Goal: Information Seeking & Learning: Learn about a topic

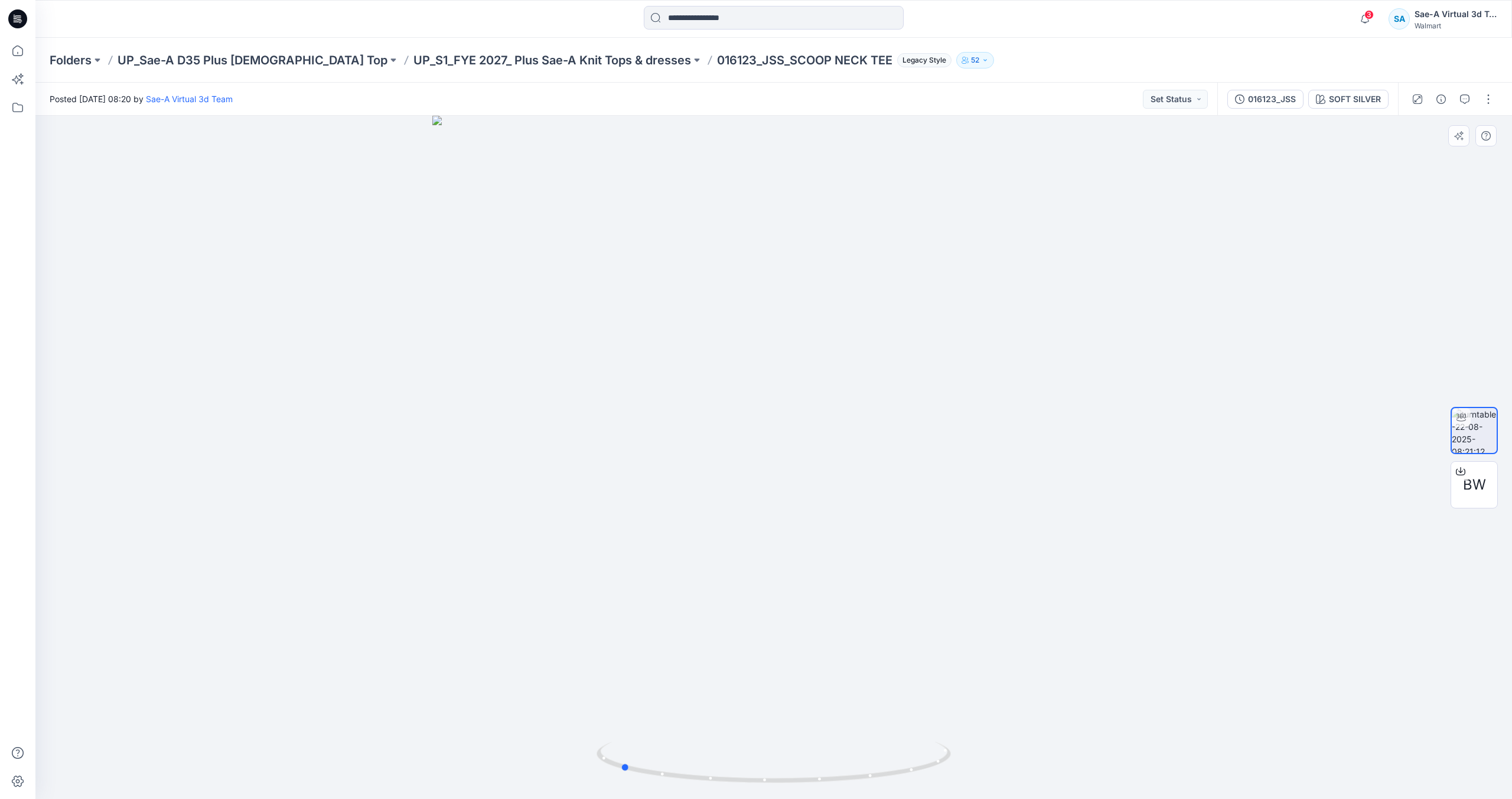
drag, startPoint x: 843, startPoint y: 770, endPoint x: 1044, endPoint y: 739, distance: 203.4
click at [1044, 739] on div at bounding box center [774, 457] width 1477 height 683
drag, startPoint x: 913, startPoint y: 761, endPoint x: 803, endPoint y: 798, distance: 116.1
click at [803, 798] on div at bounding box center [774, 457] width 1477 height 683
drag, startPoint x: 926, startPoint y: 762, endPoint x: 1048, endPoint y: 725, distance: 127.5
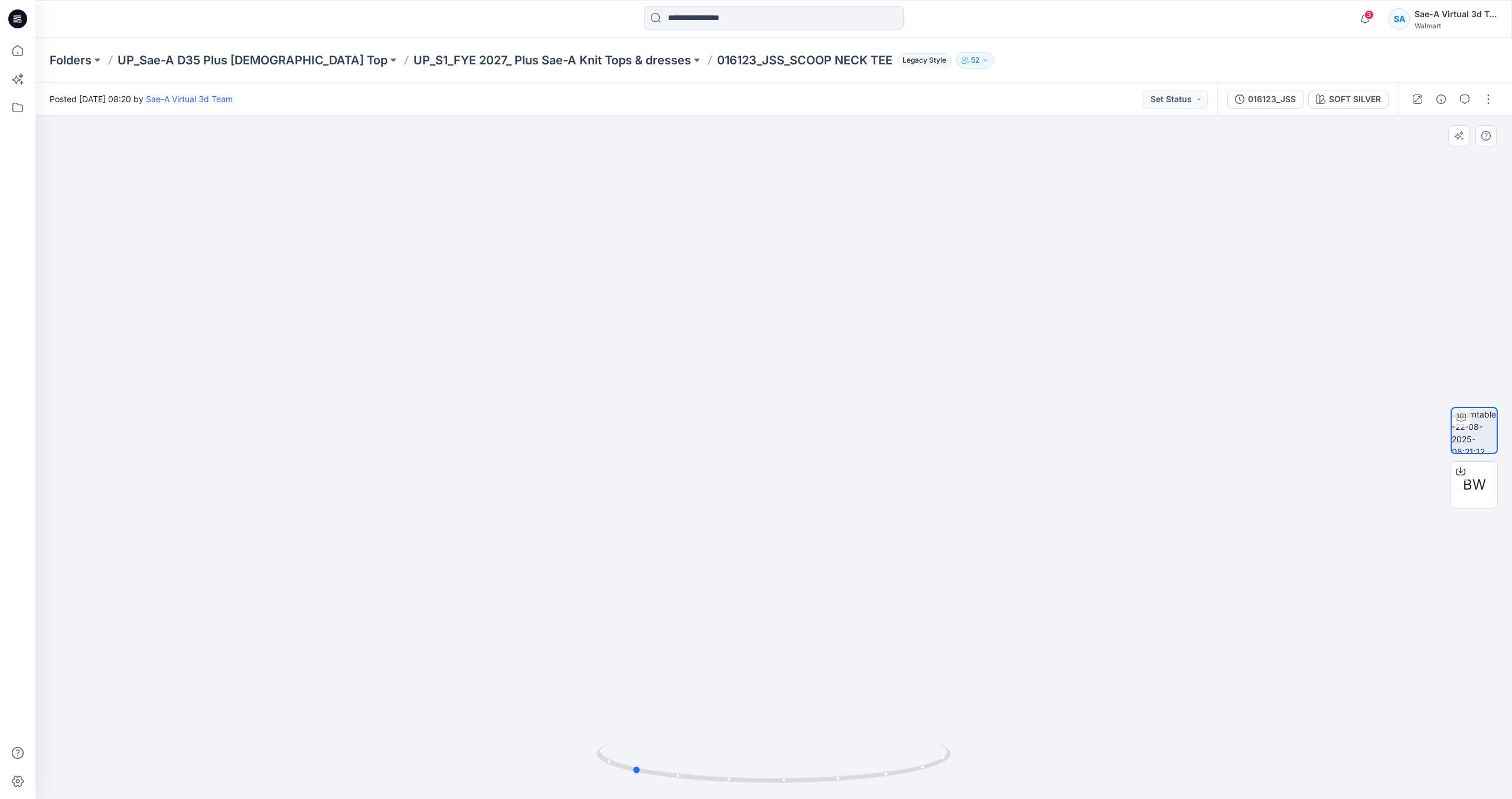
click at [1048, 725] on div at bounding box center [774, 457] width 1477 height 683
drag, startPoint x: 744, startPoint y: 751, endPoint x: 810, endPoint y: 758, distance: 66.4
click at [810, 758] on icon at bounding box center [775, 764] width 358 height 44
click at [414, 54] on p "UP_S1_FYE 2027_ Plus Sae-A Knit Tops & dresses" at bounding box center [553, 60] width 278 height 17
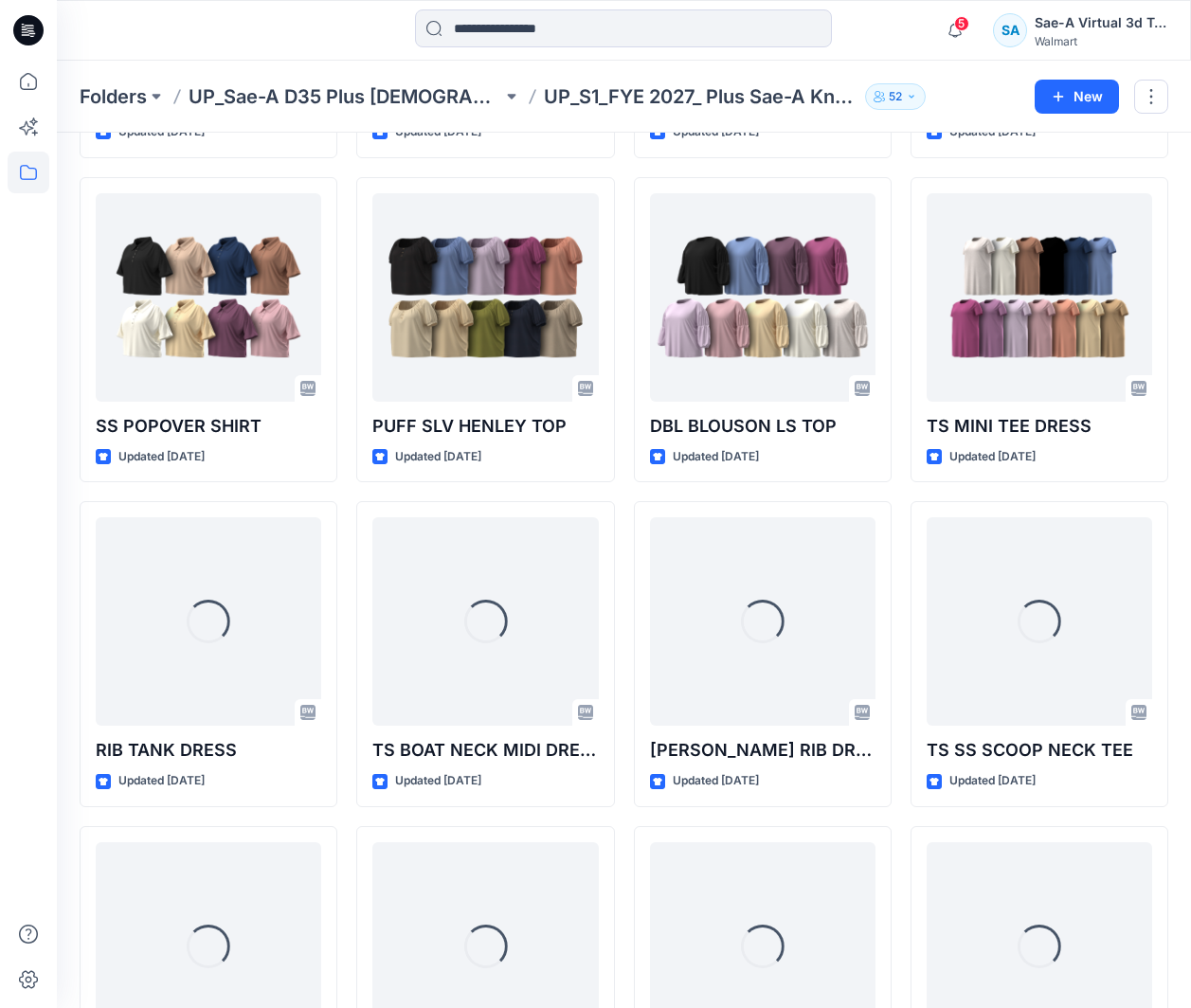
scroll to position [1887, 0]
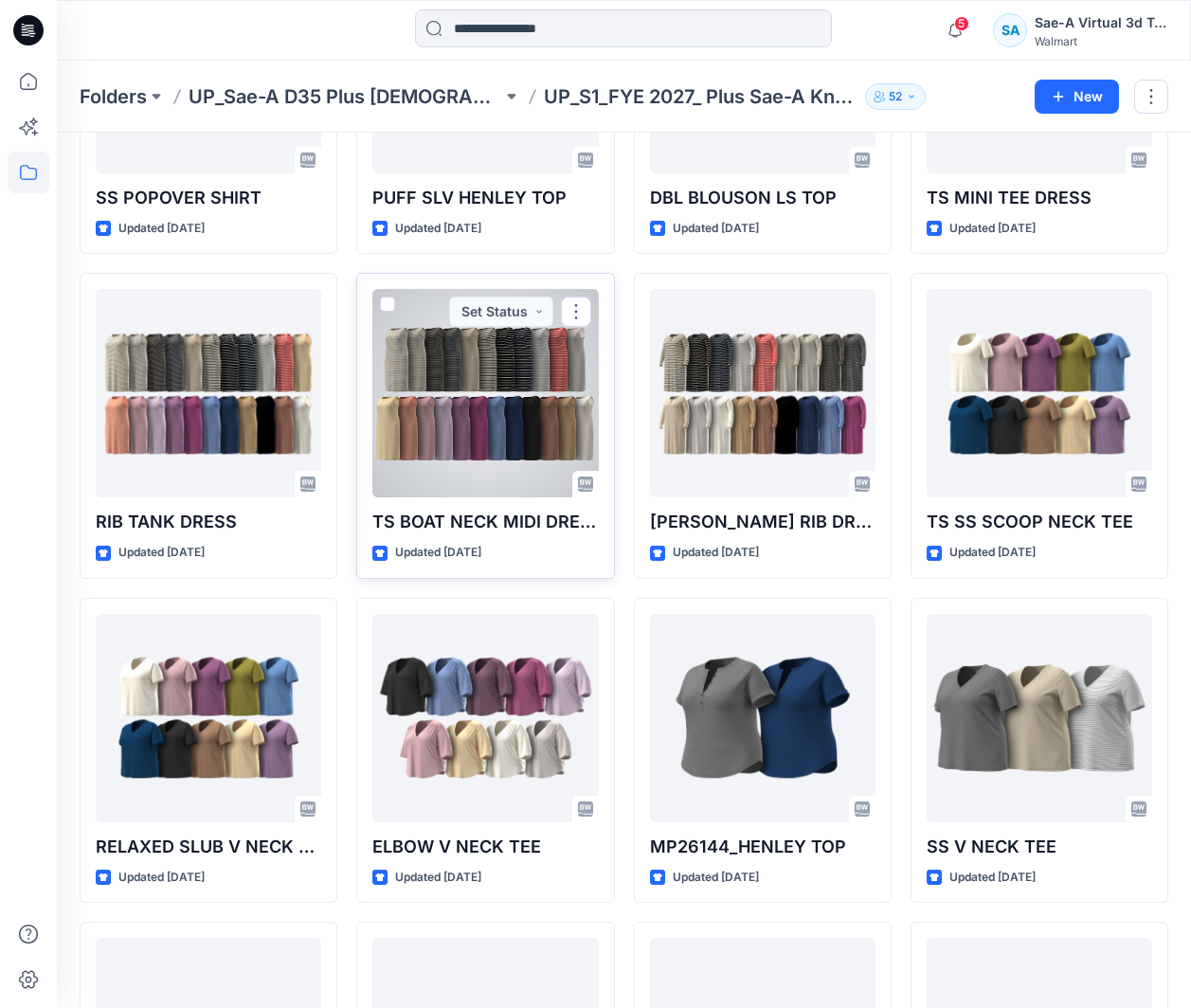
click at [522, 453] on div at bounding box center [486, 394] width 226 height 209
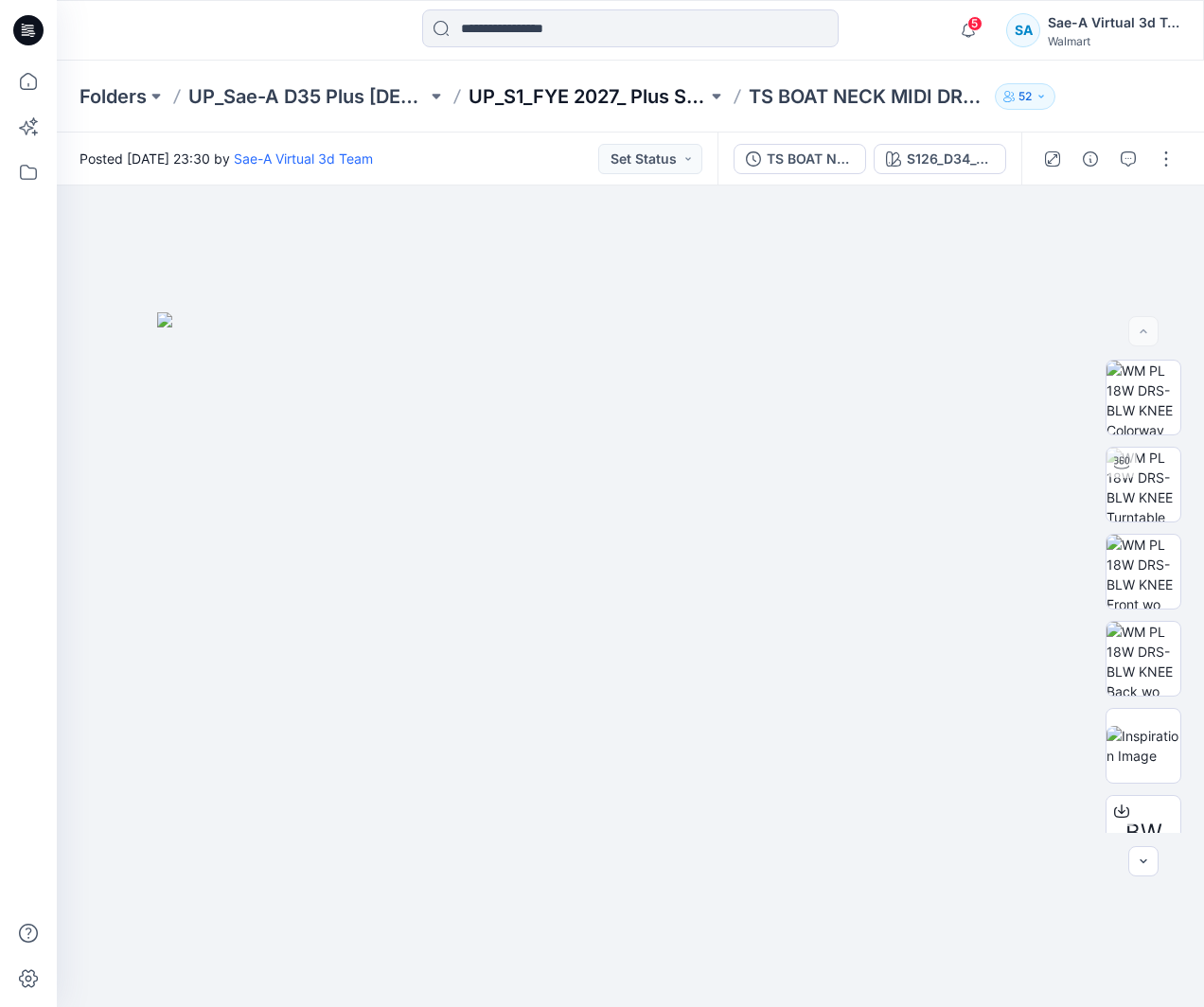
click at [611, 88] on p "UP_S1_FYE 2027_ Plus Sae-A Knit Tops & dresses" at bounding box center [588, 97] width 239 height 27
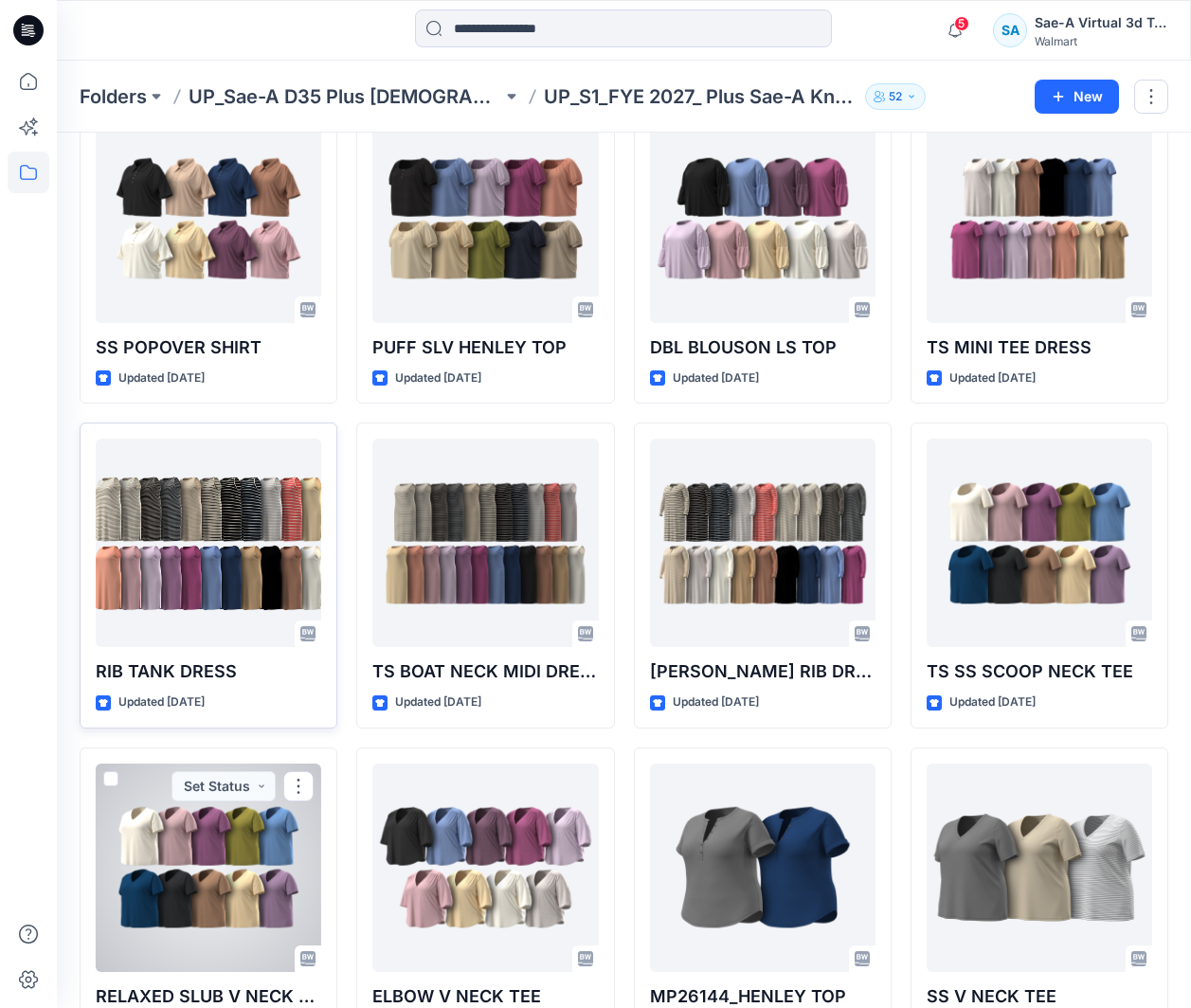
scroll to position [1706, 0]
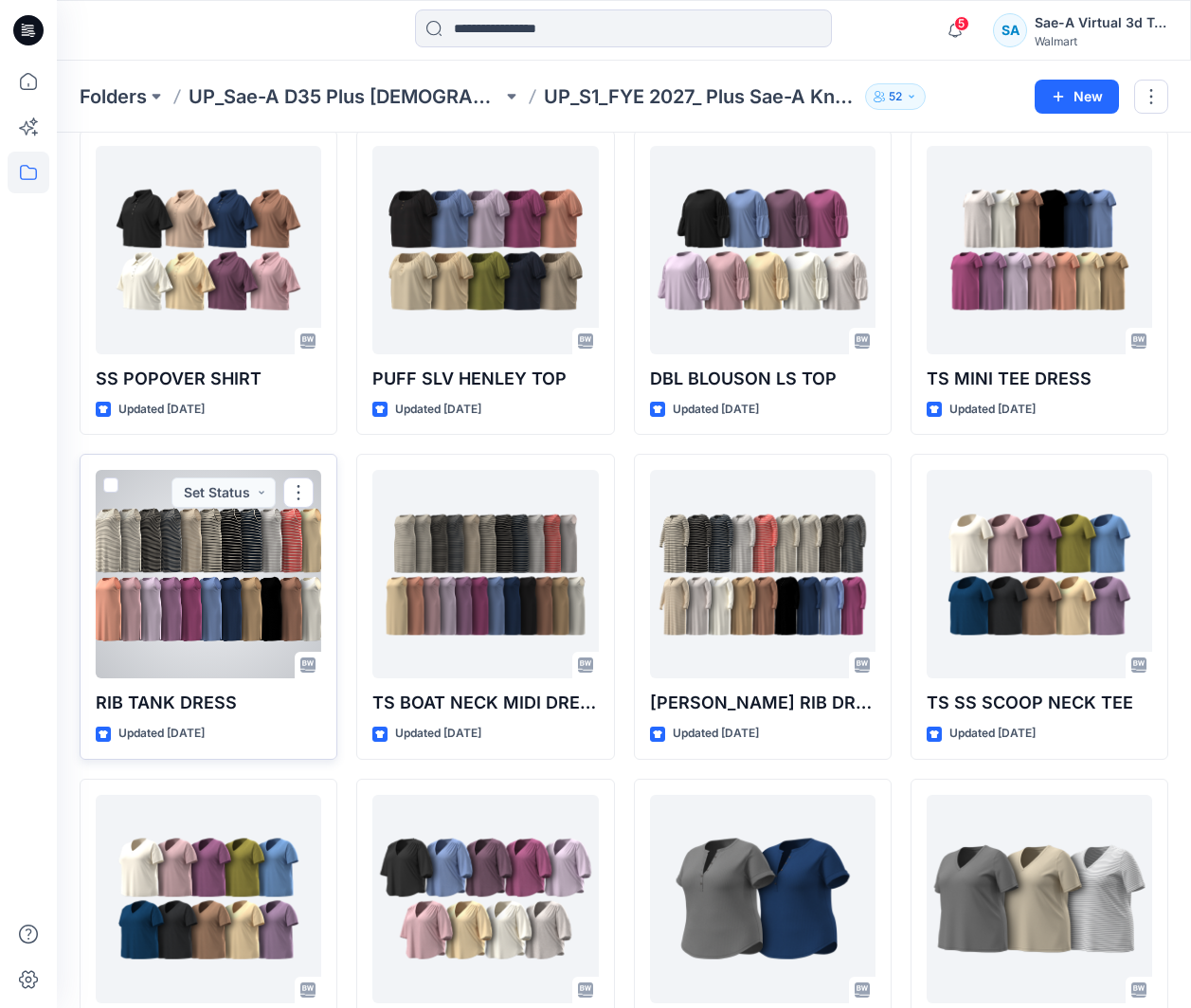
click at [191, 572] on div at bounding box center [209, 575] width 226 height 209
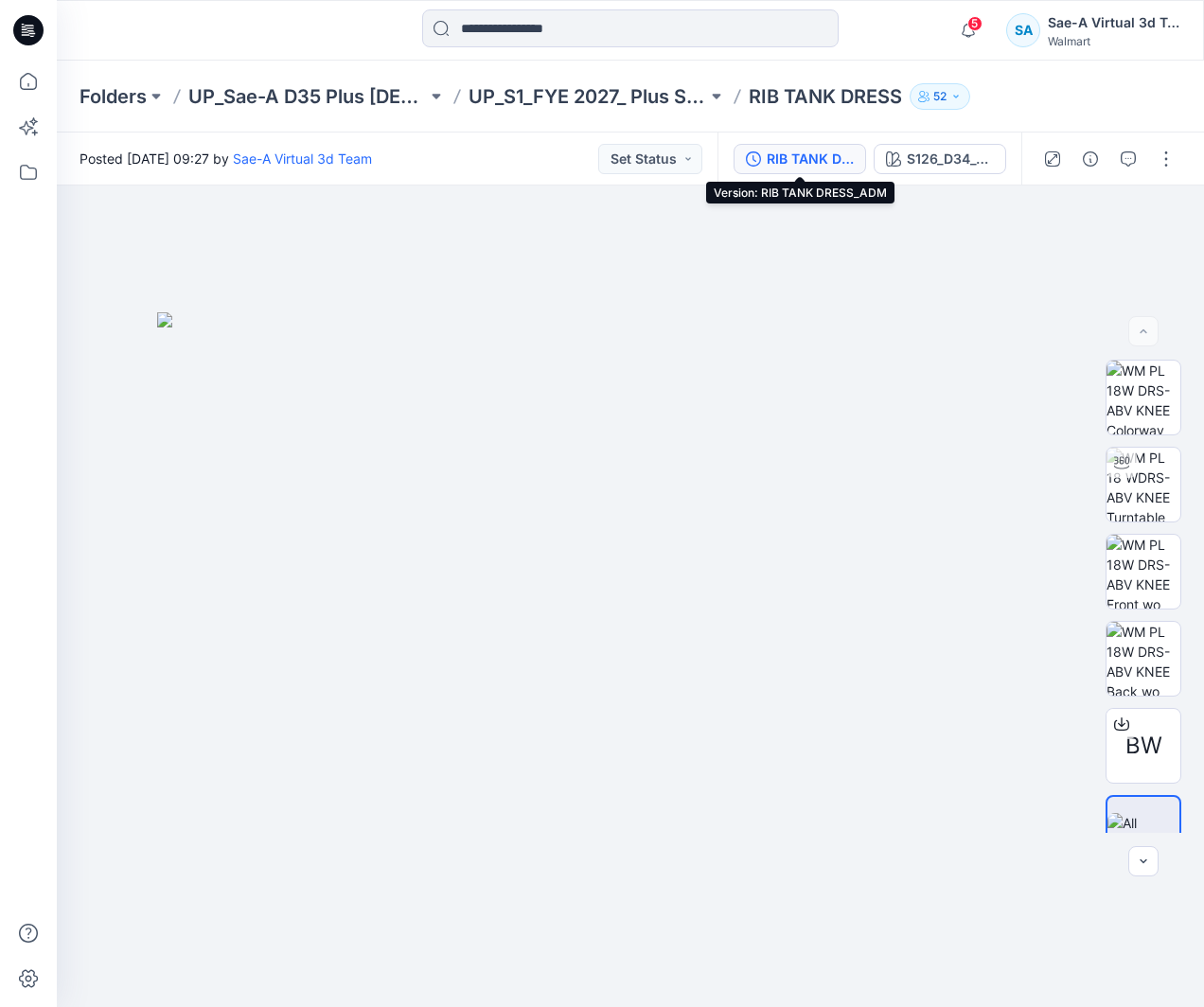
click at [827, 171] on button "RIB TANK DRESS_ADM" at bounding box center [800, 159] width 133 height 30
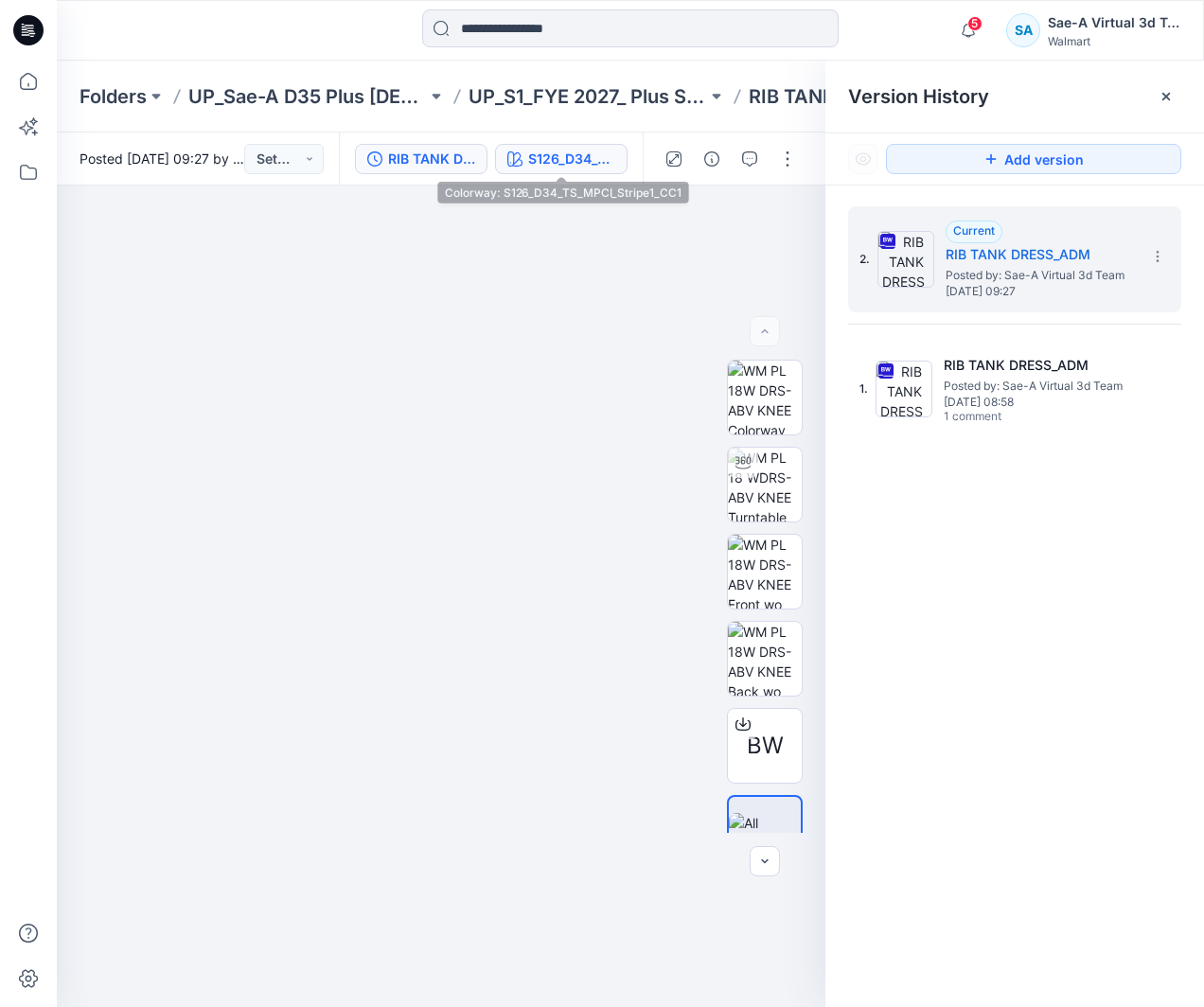
click at [576, 165] on div "S126_D34_TS_MPCI_Stripe1_CC1" at bounding box center [572, 159] width 87 height 21
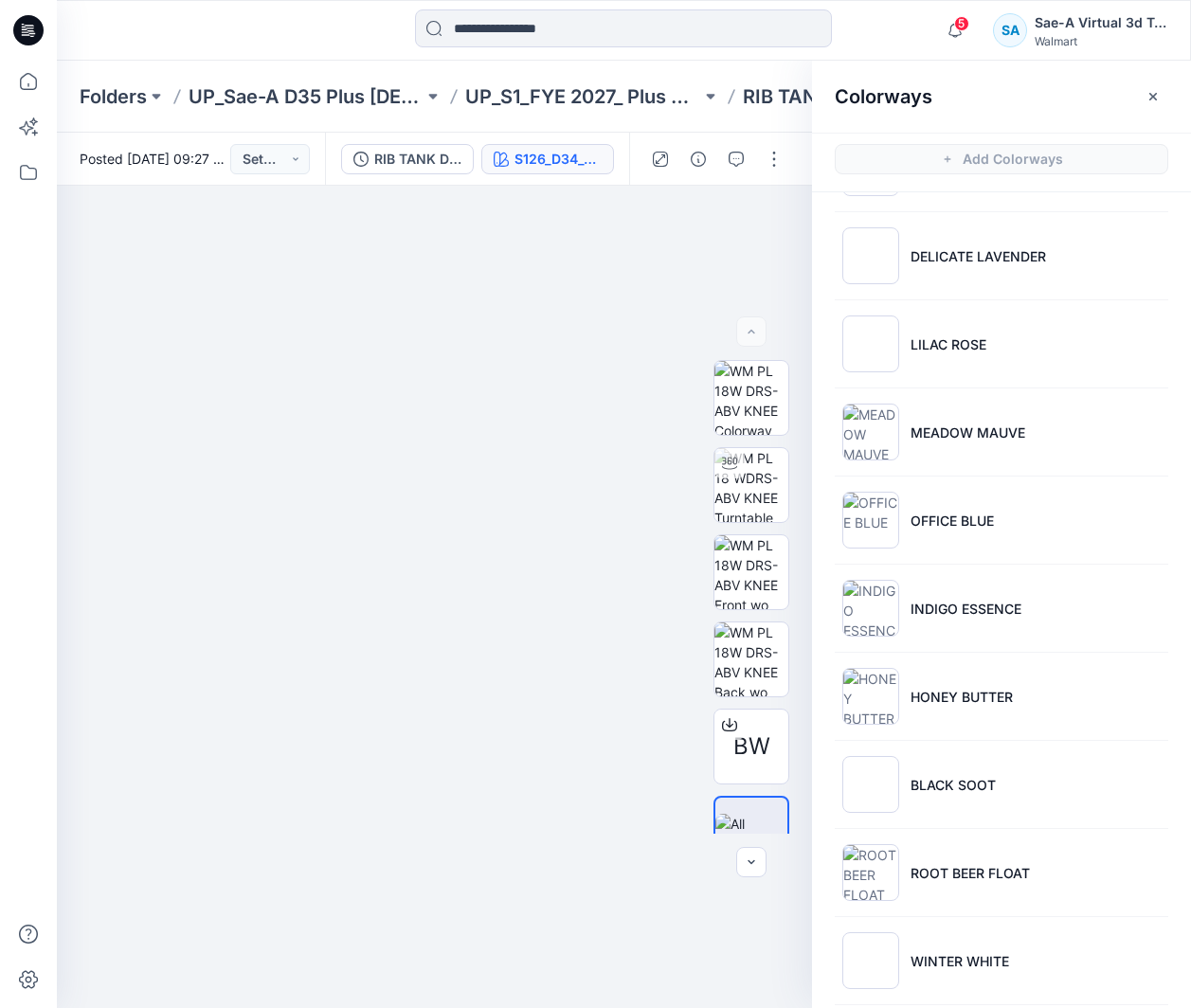
scroll to position [1242, 0]
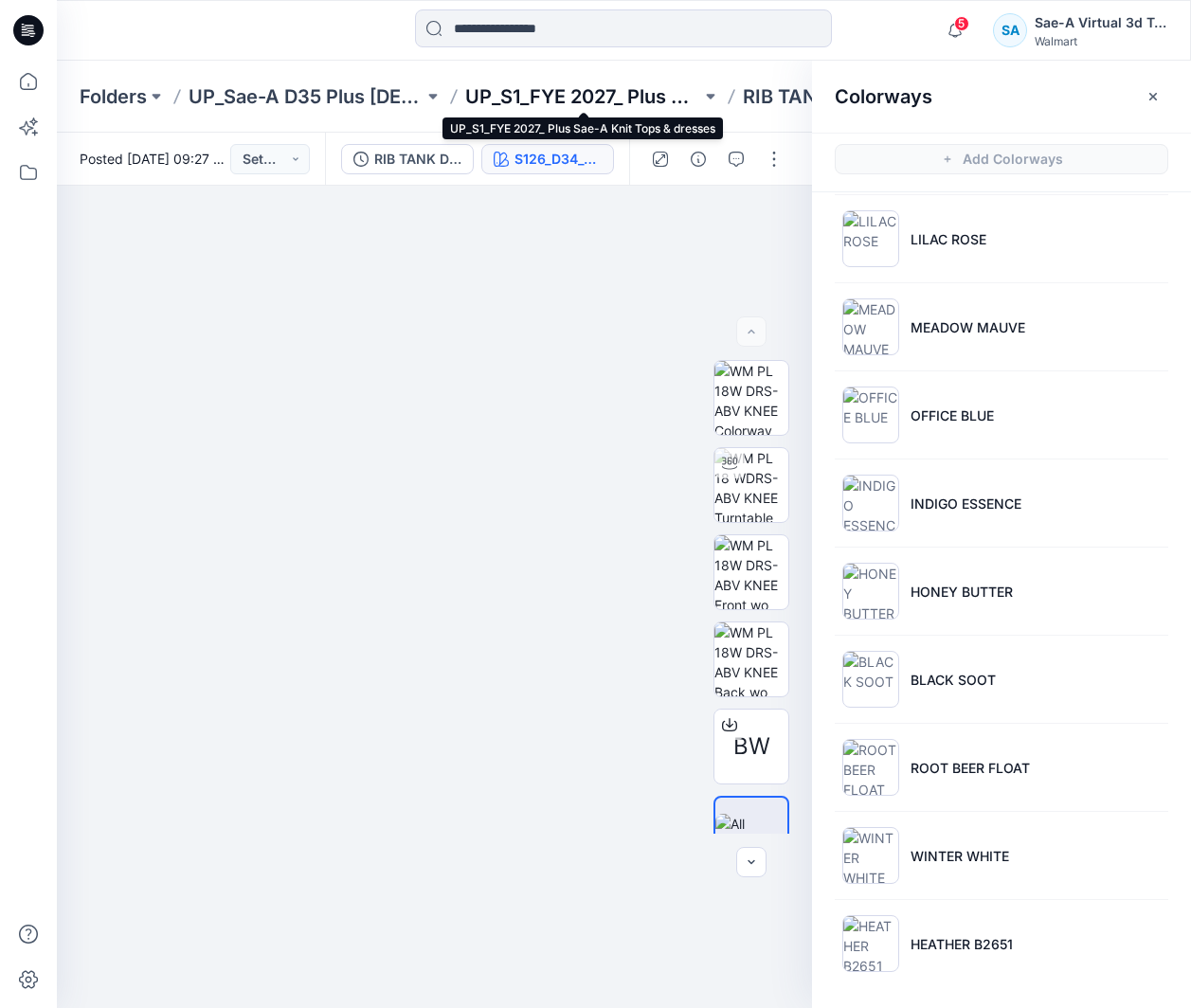
click at [676, 103] on p "UP_S1_FYE 2027_ Plus Sae-A Knit Tops & dresses" at bounding box center [583, 97] width 235 height 27
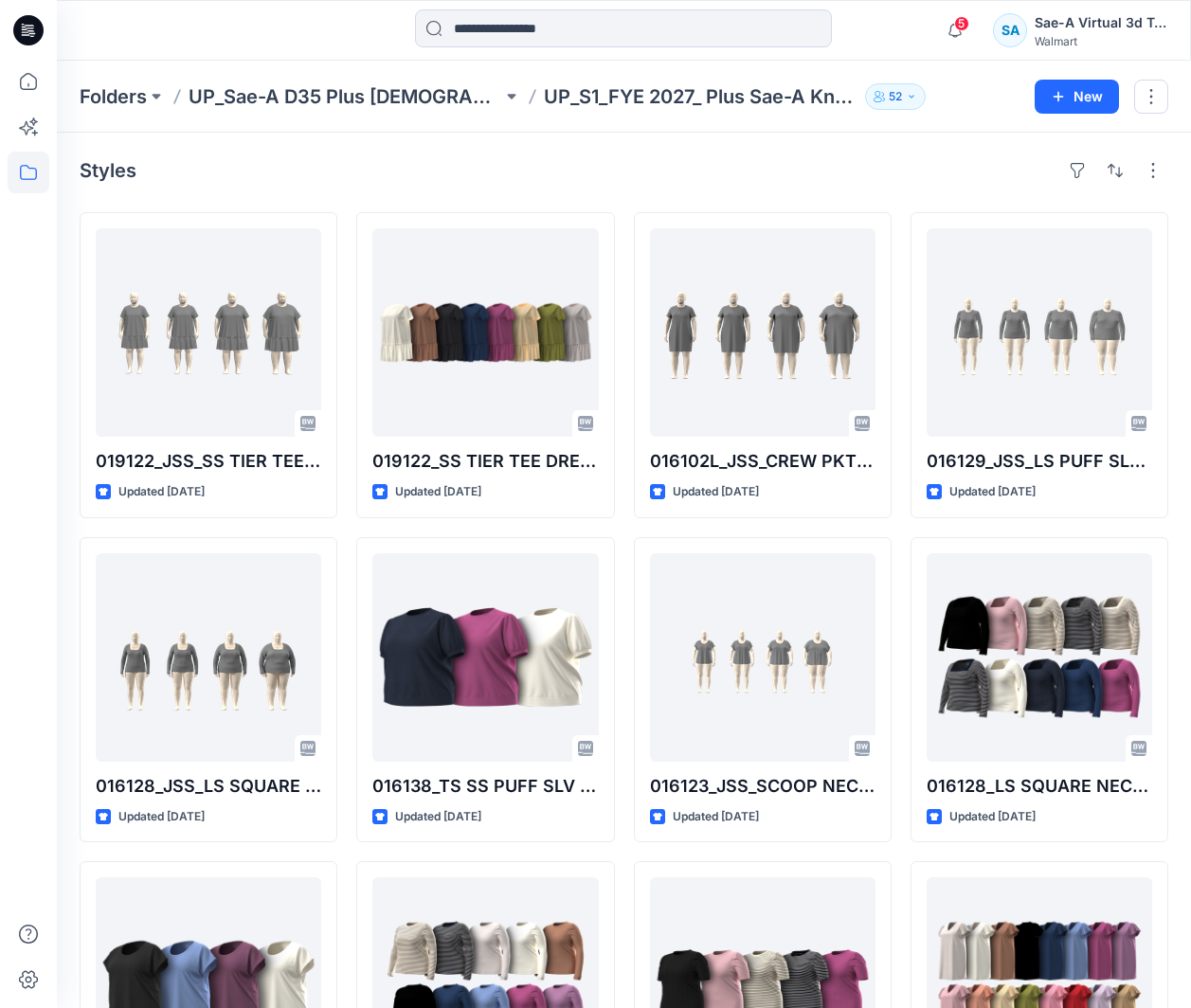
scroll to position [1042, 0]
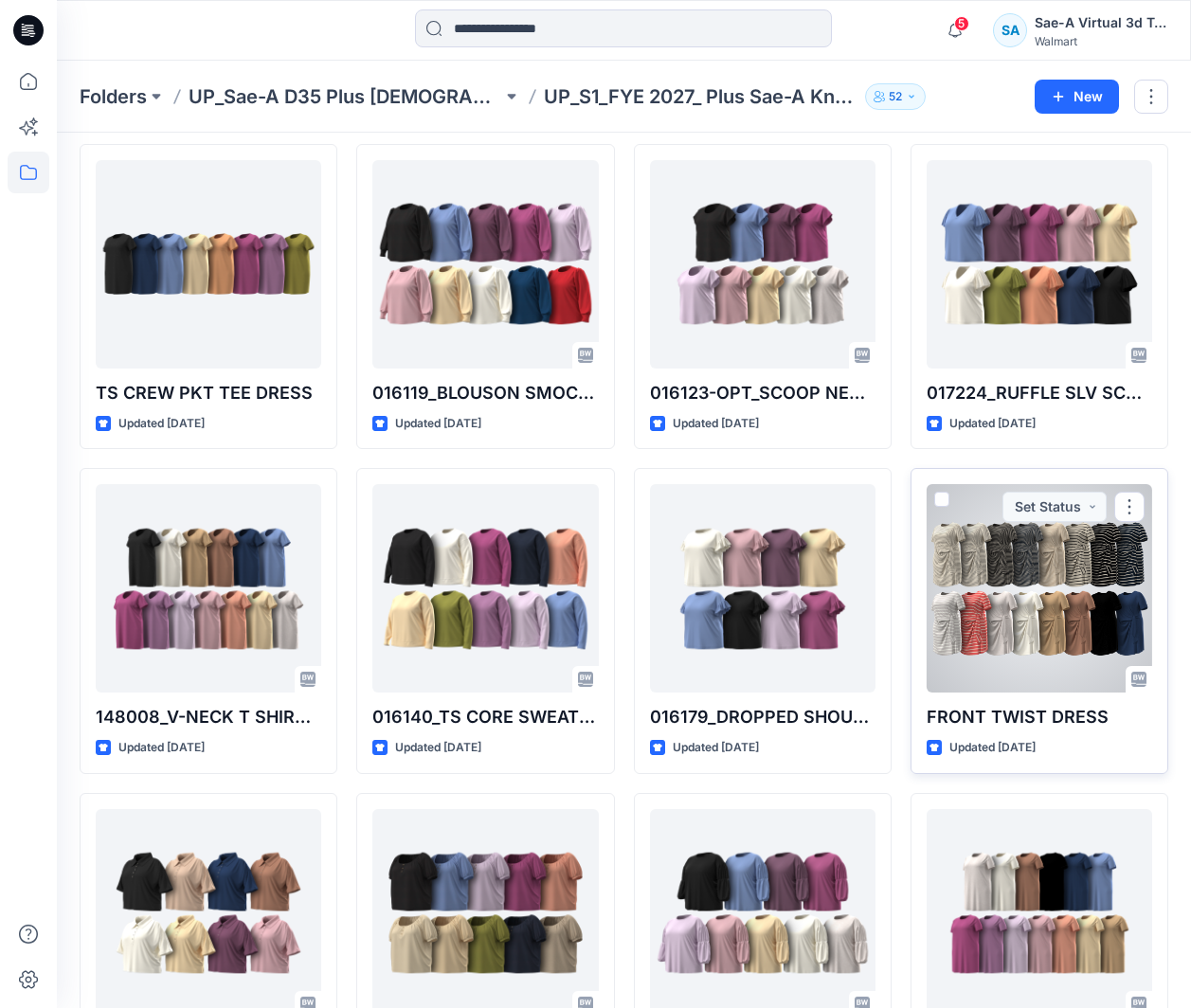
click at [1077, 604] on div at bounding box center [1039, 589] width 226 height 209
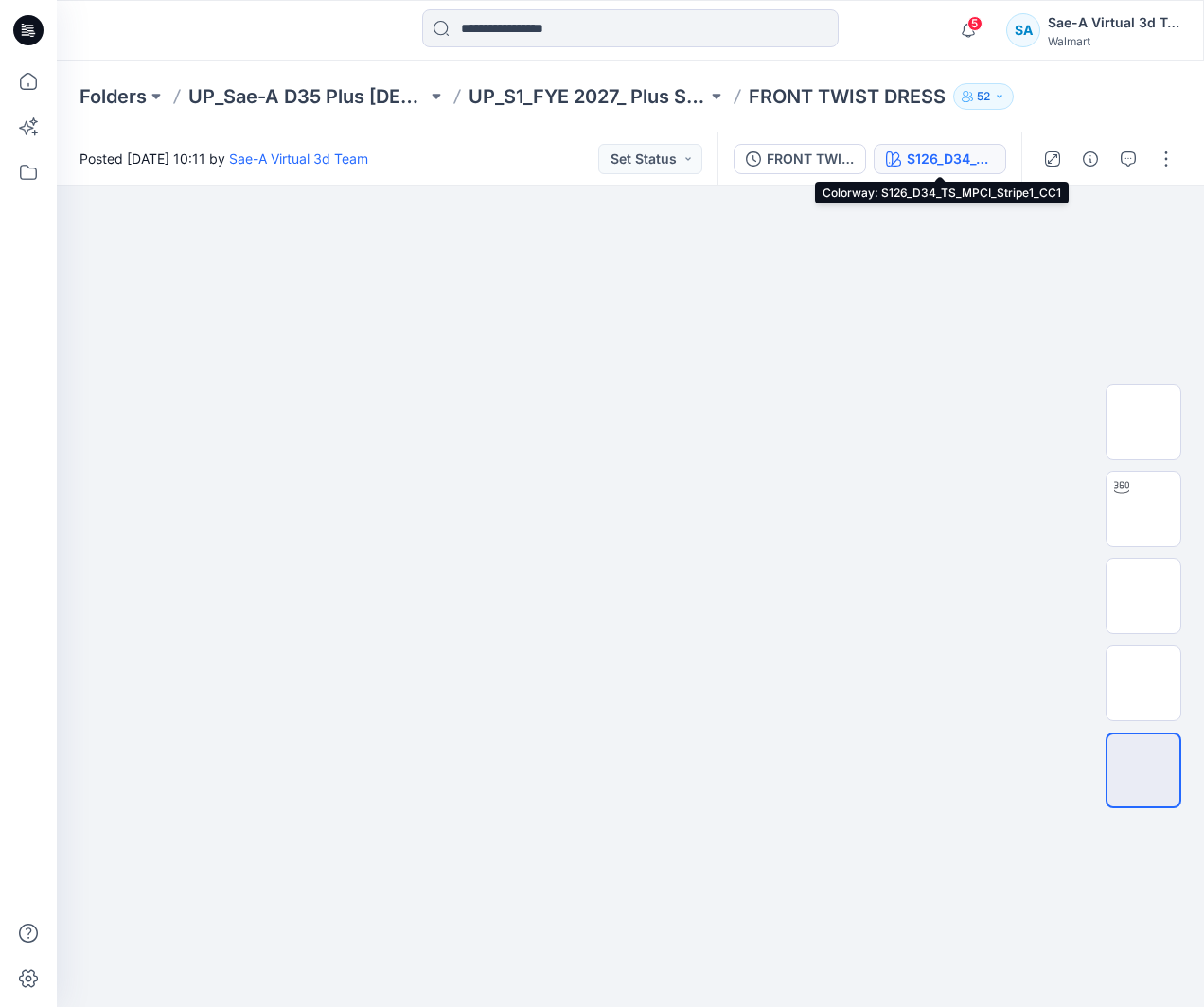
click at [929, 160] on div "S126_D34_TS_MPCI_Stripe1_CC1" at bounding box center [950, 159] width 87 height 21
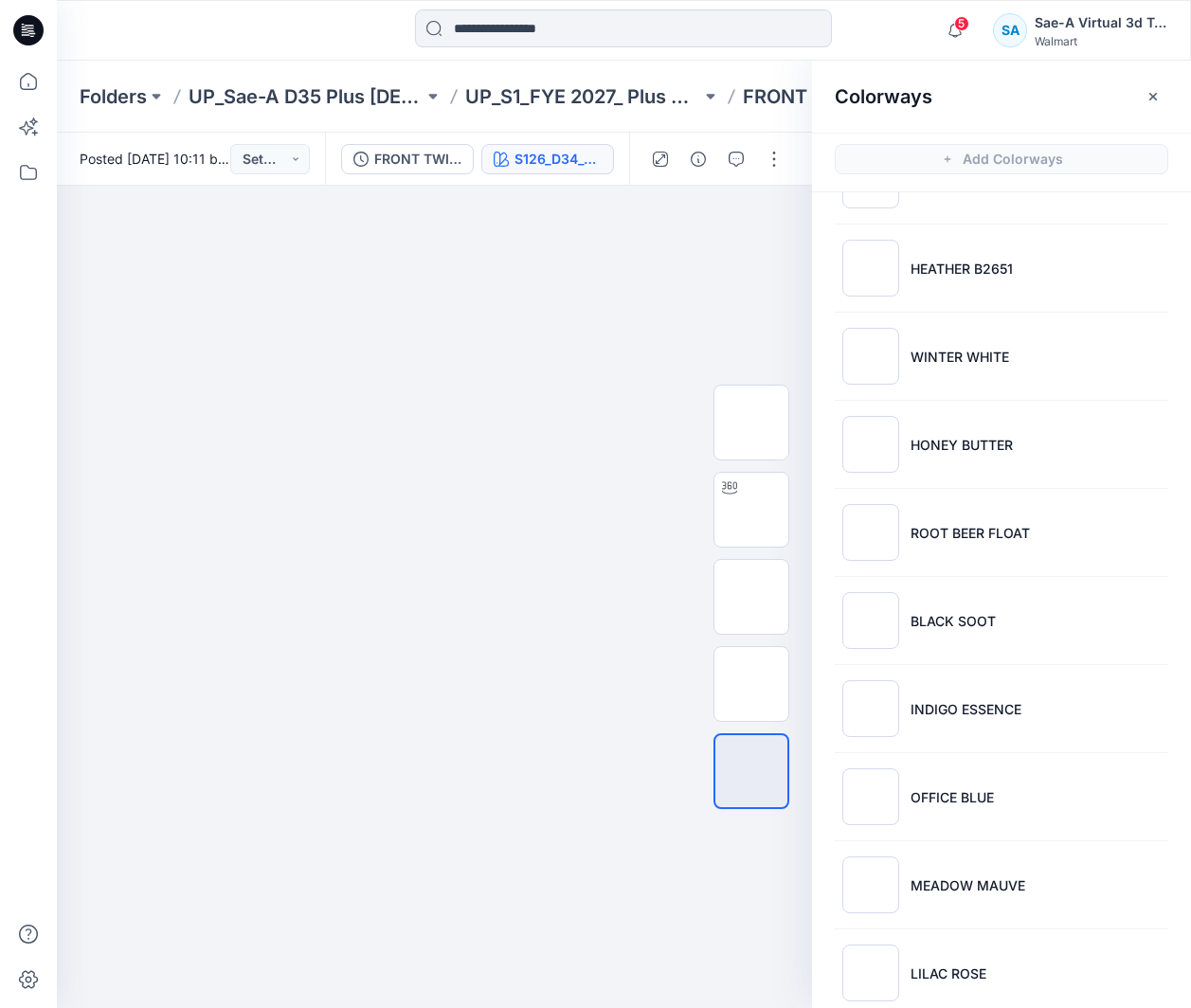
scroll to position [768, 0]
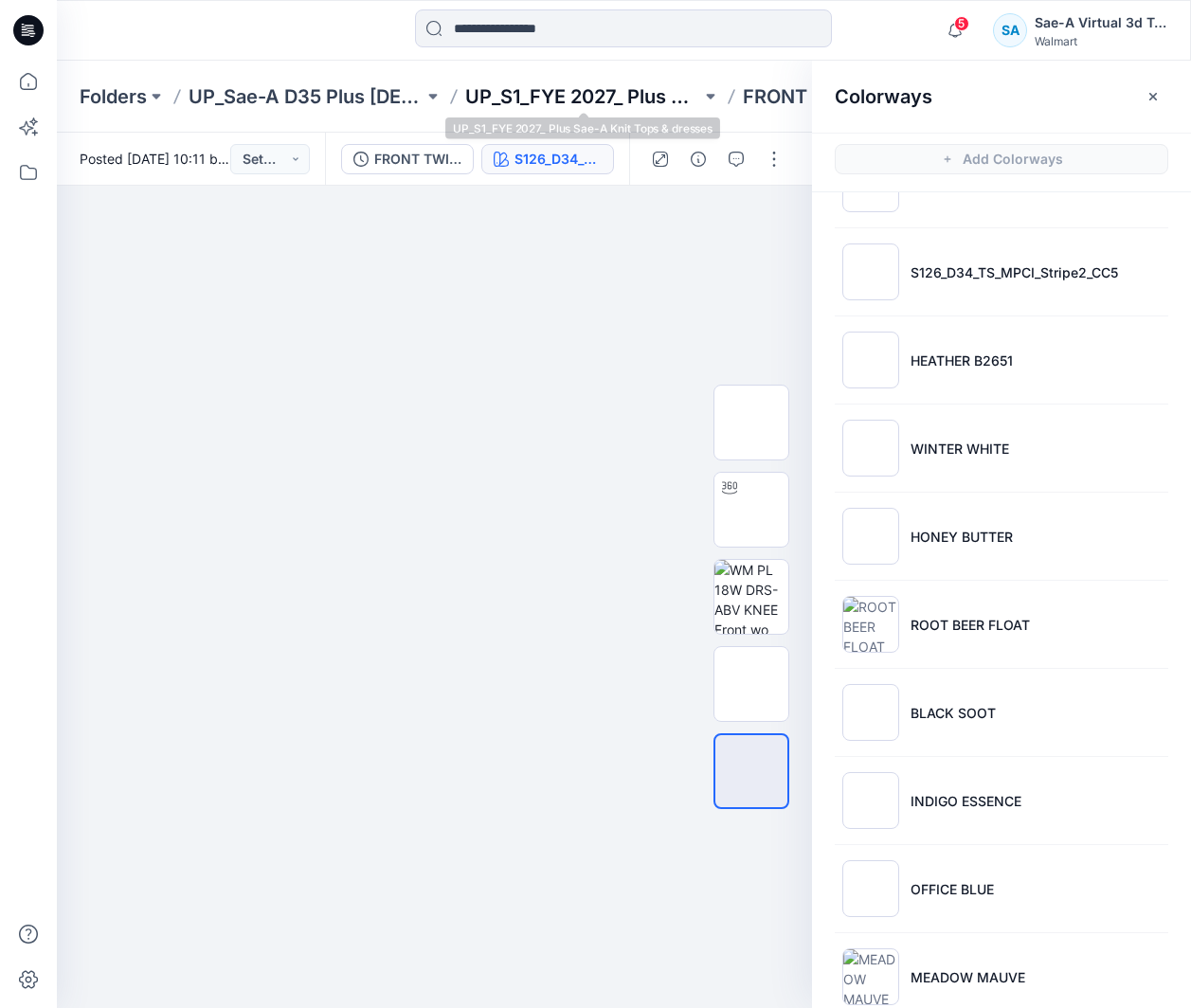
click at [537, 93] on p "UP_S1_FYE 2027_ Plus Sae-A Knit Tops & dresses" at bounding box center [583, 97] width 235 height 27
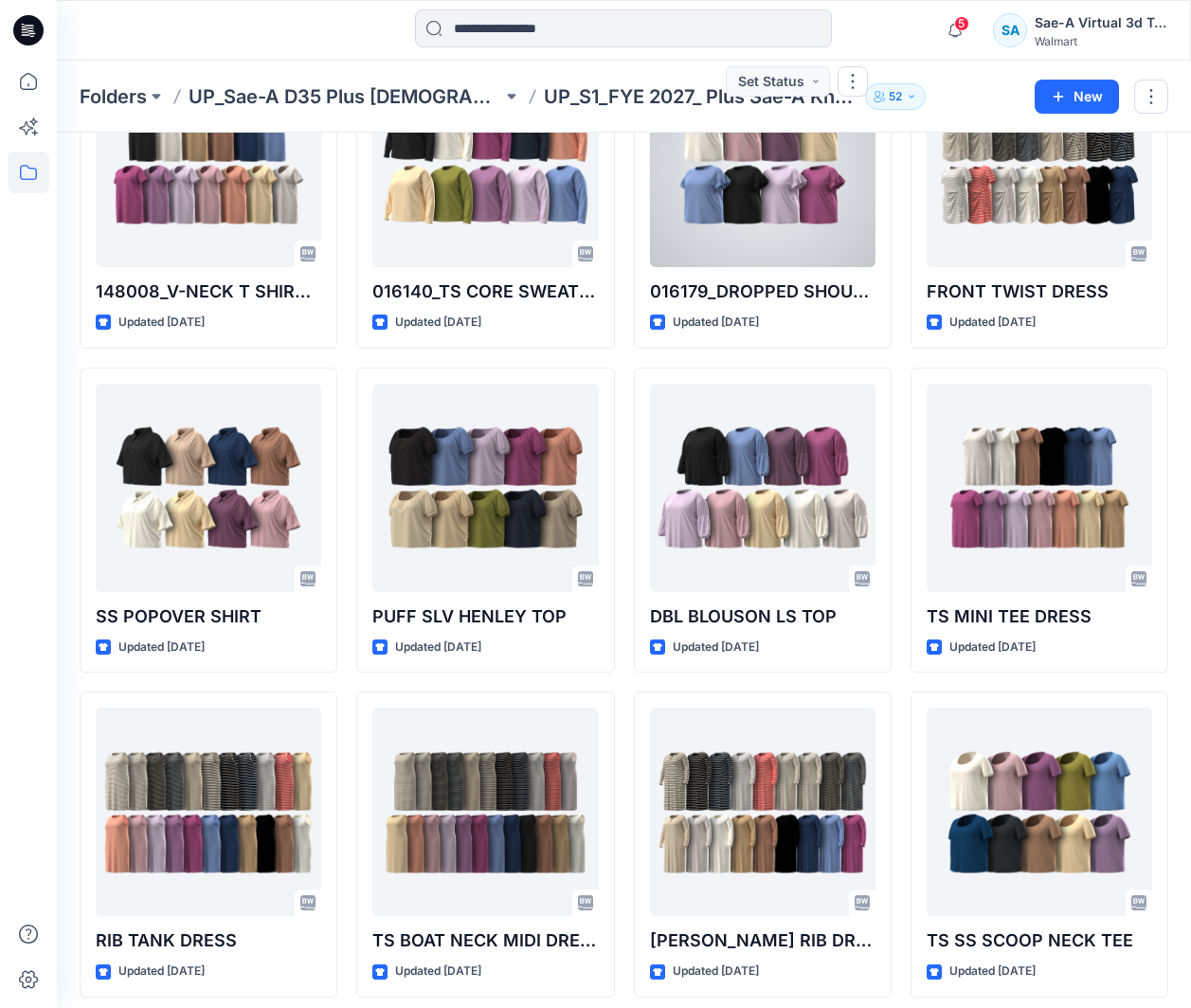
scroll to position [1706, 0]
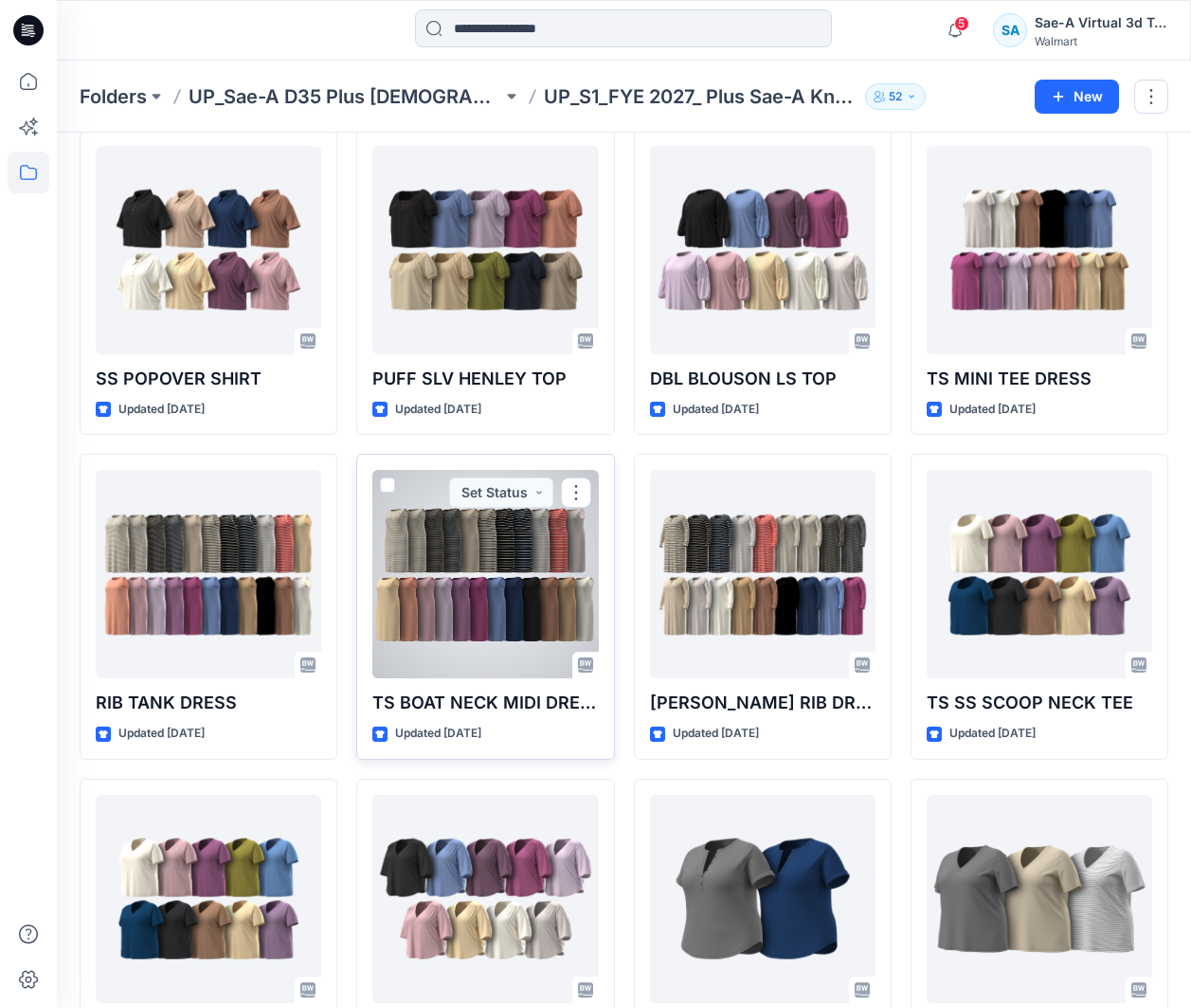
click at [532, 664] on div at bounding box center [486, 575] width 226 height 209
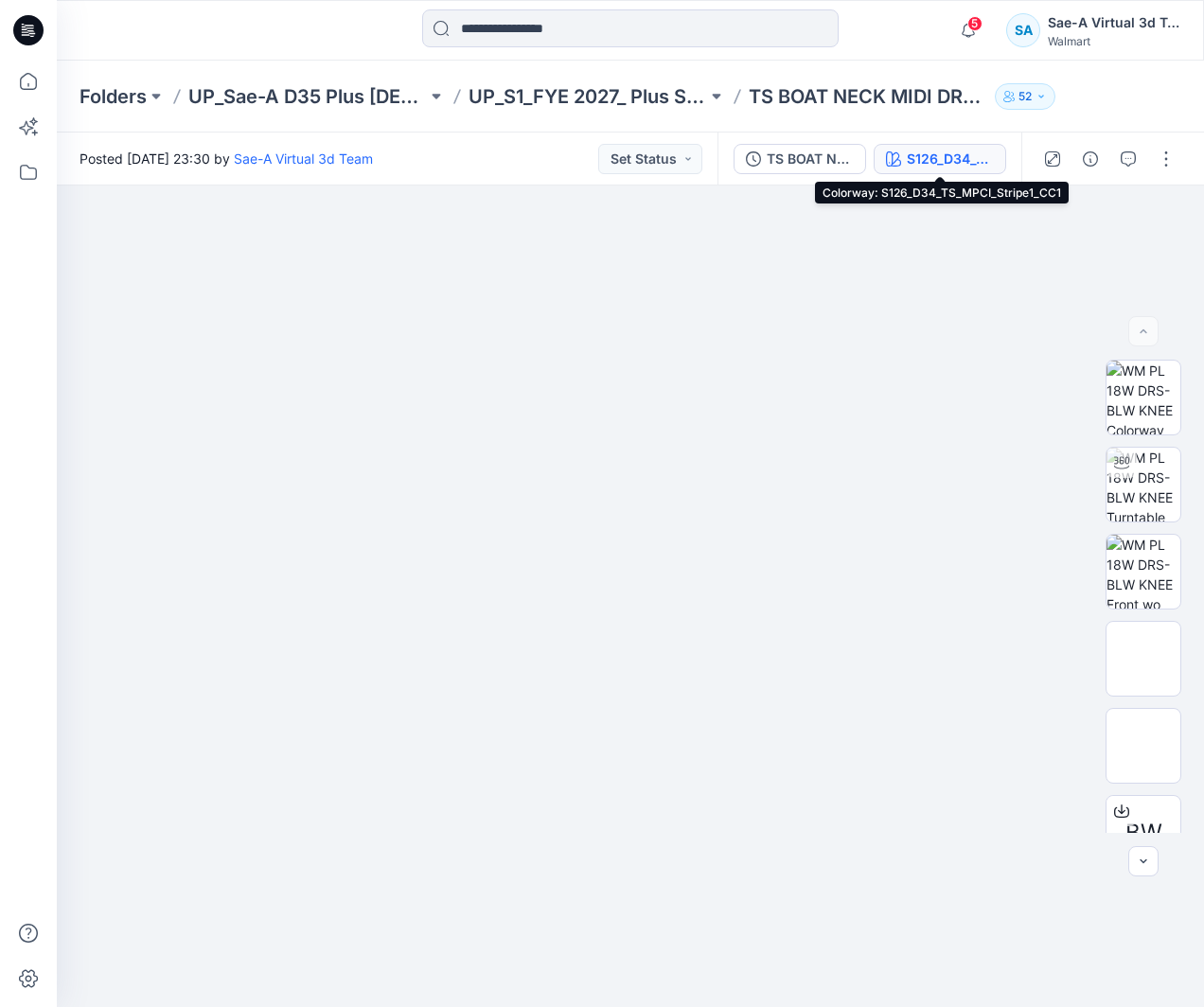
click at [941, 163] on div "S126_D34_TS_MPCI_Stripe1_CC1" at bounding box center [950, 159] width 87 height 21
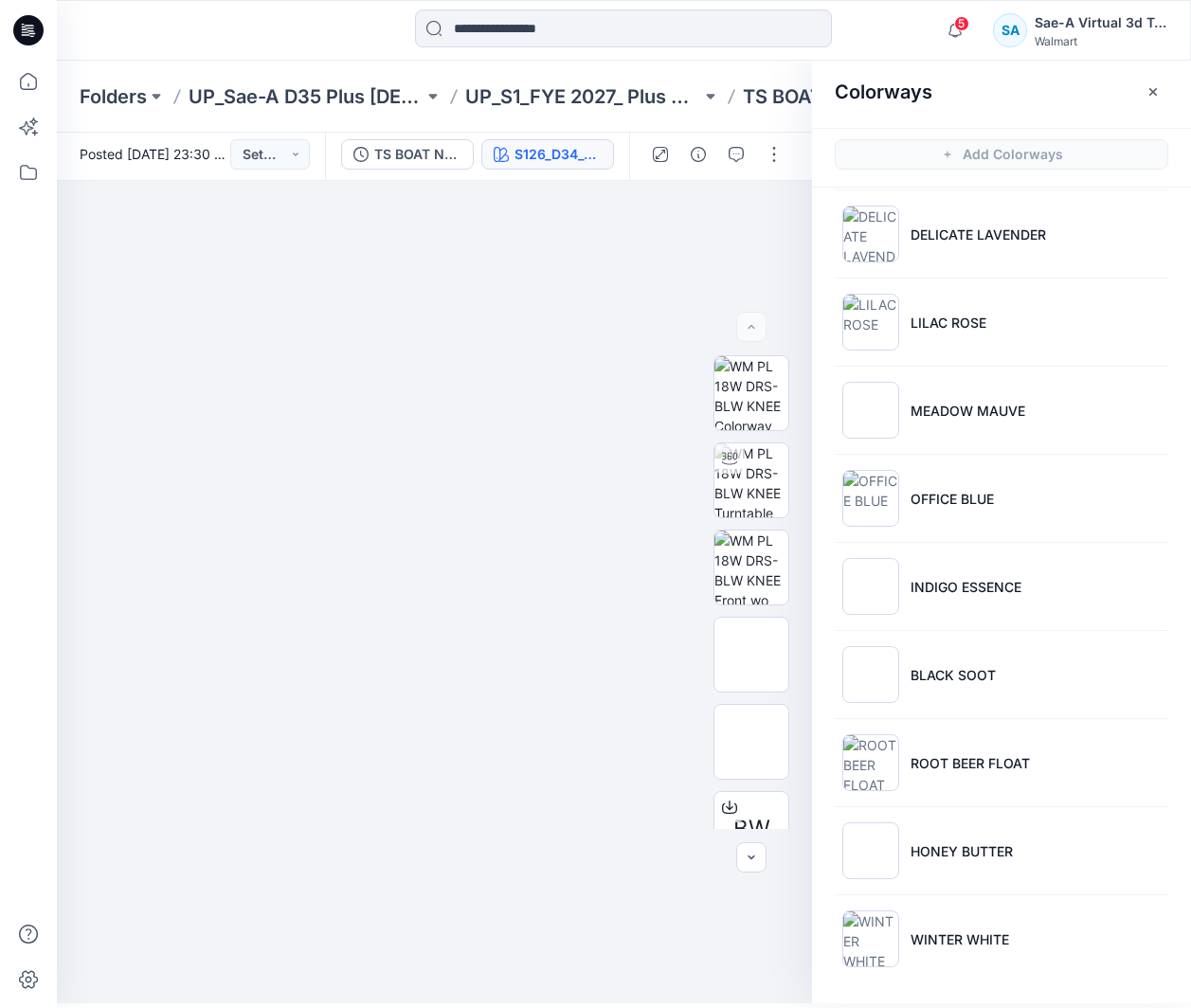
scroll to position [6, 0]
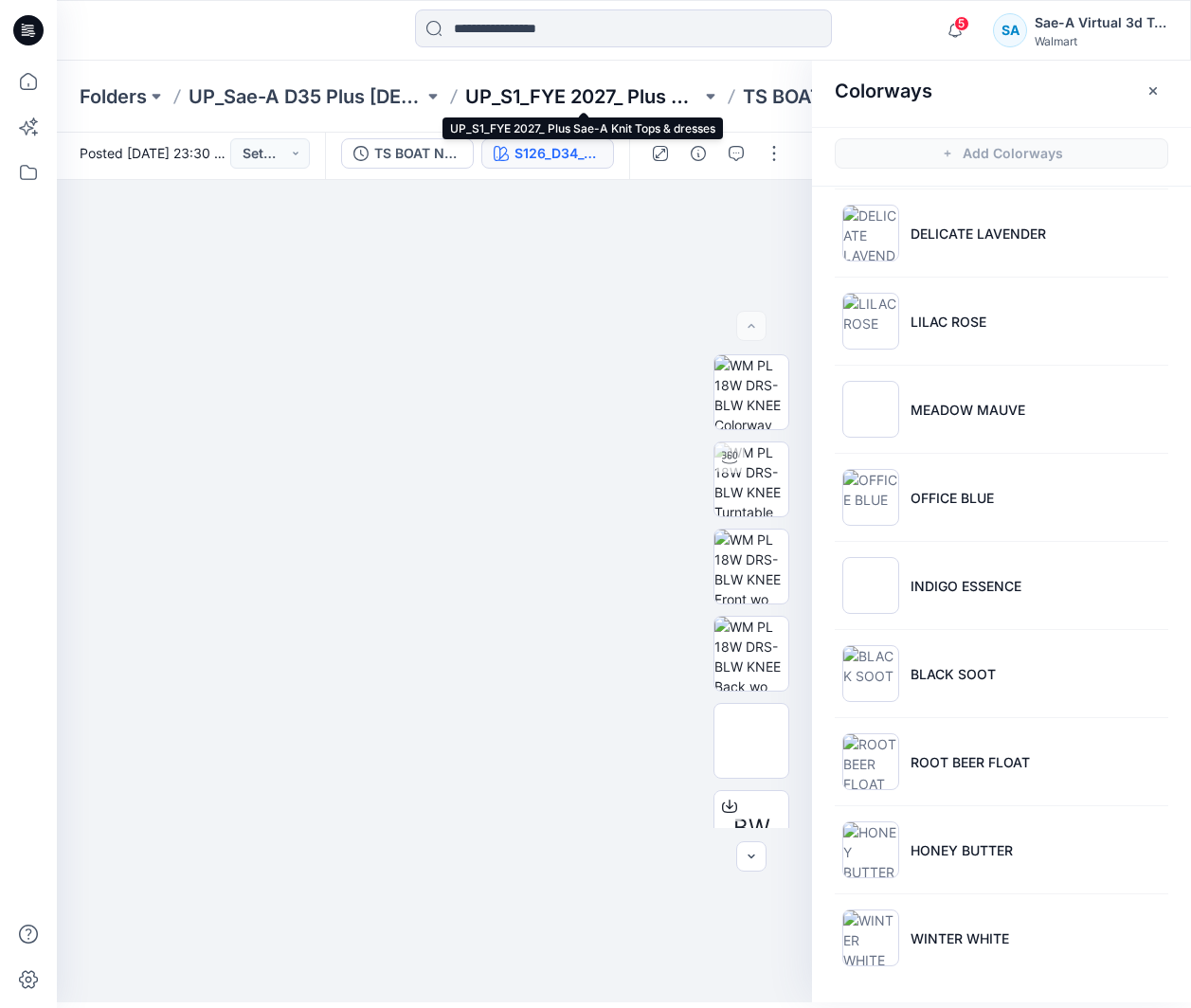
click at [669, 99] on p "UP_S1_FYE 2027_ Plus Sae-A Knit Tops & dresses" at bounding box center [583, 97] width 235 height 27
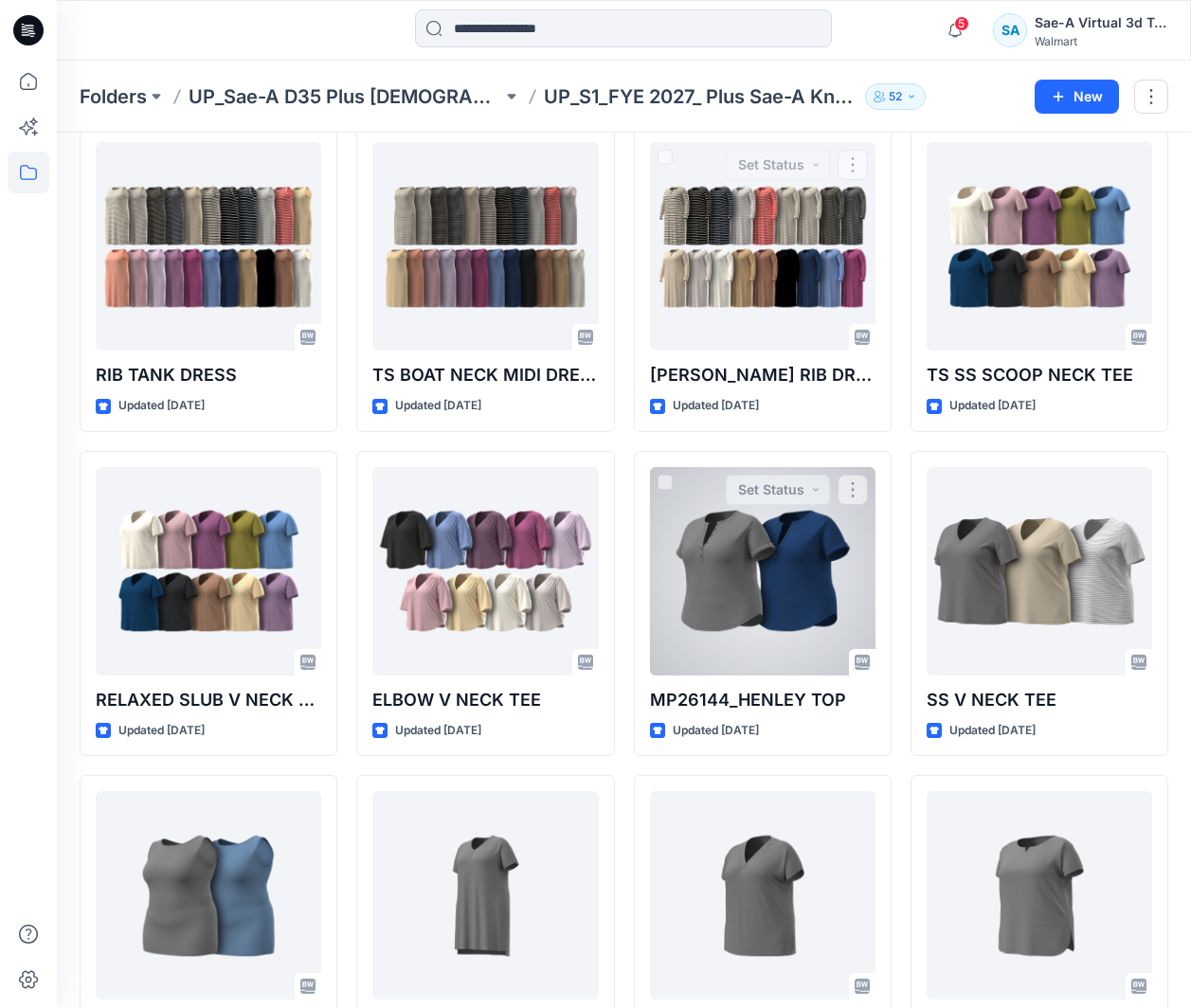
scroll to position [2185, 0]
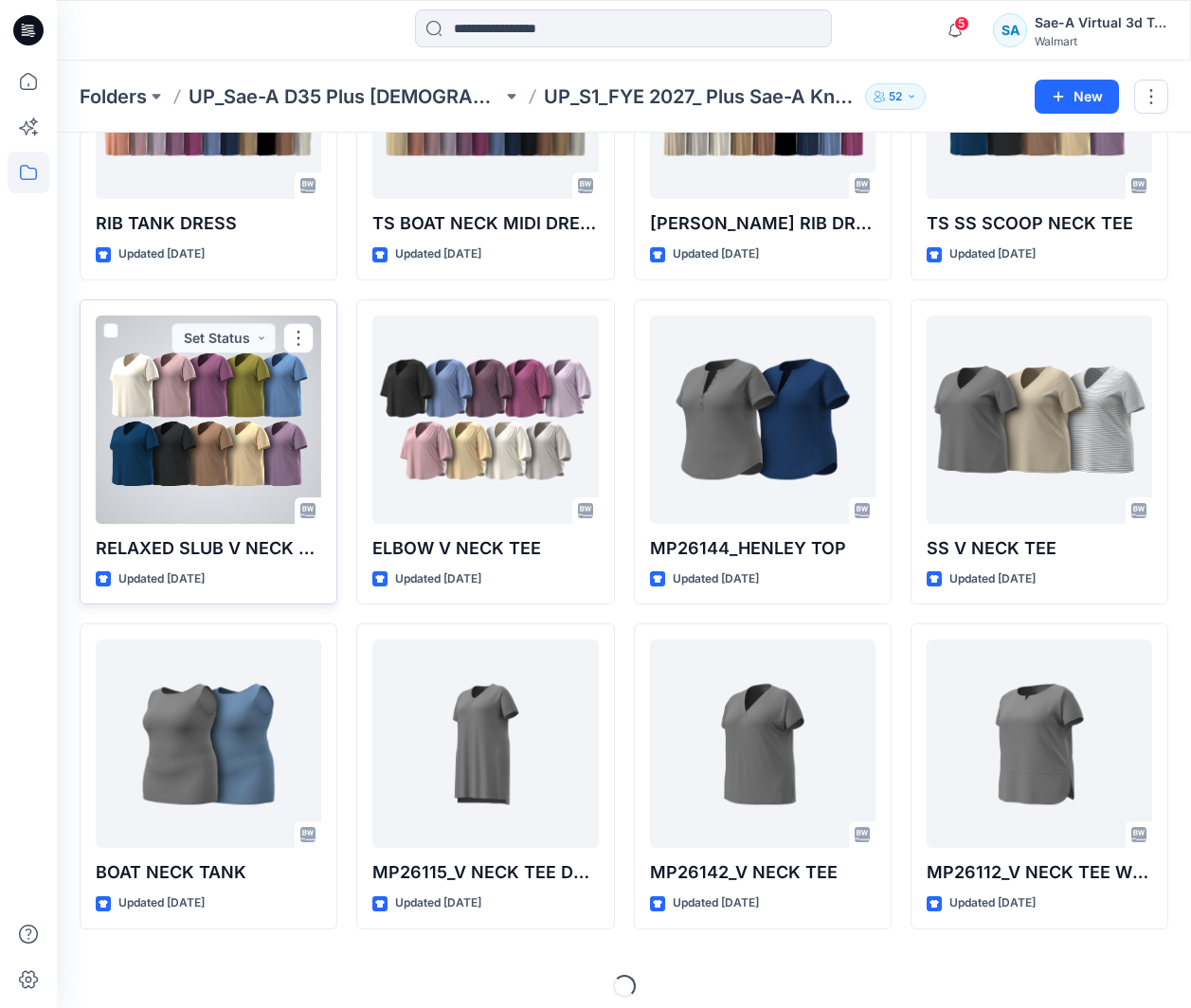
click at [262, 473] on div at bounding box center [209, 420] width 226 height 209
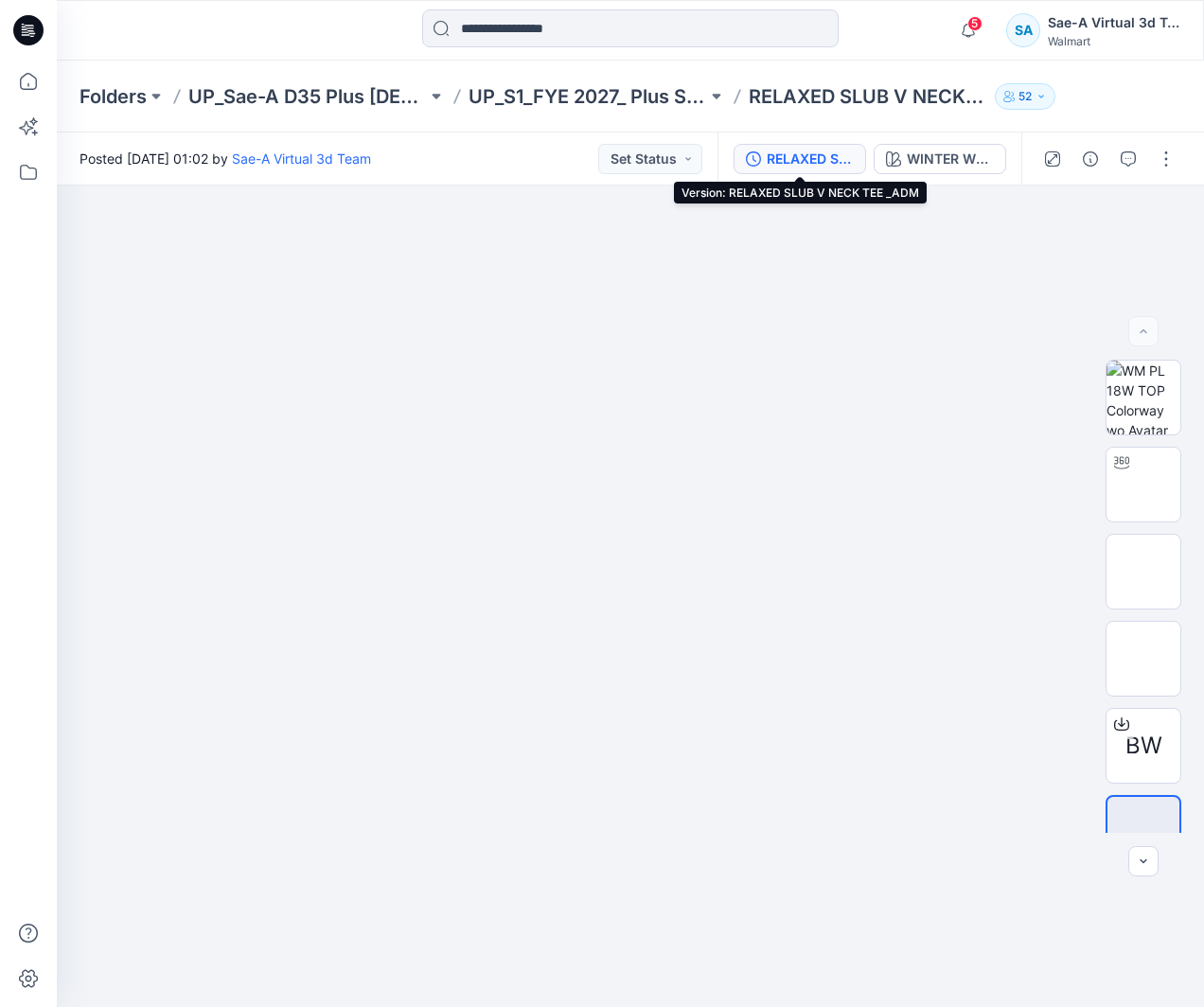
click at [838, 163] on div "RELAXED SLUB V NECK TEE _ADM" at bounding box center [810, 159] width 87 height 21
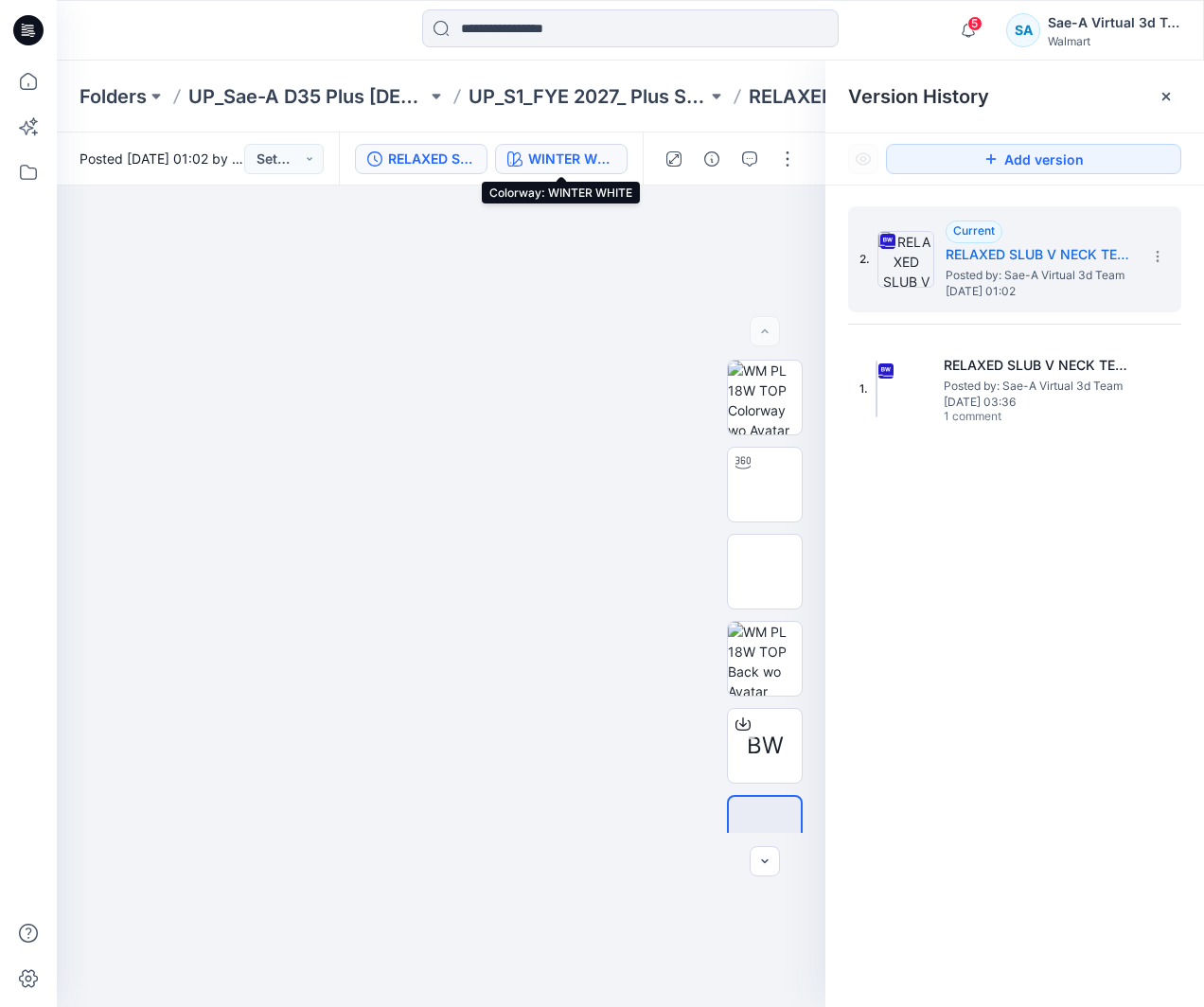
click at [582, 151] on div "WINTER WHITE" at bounding box center [572, 159] width 87 height 21
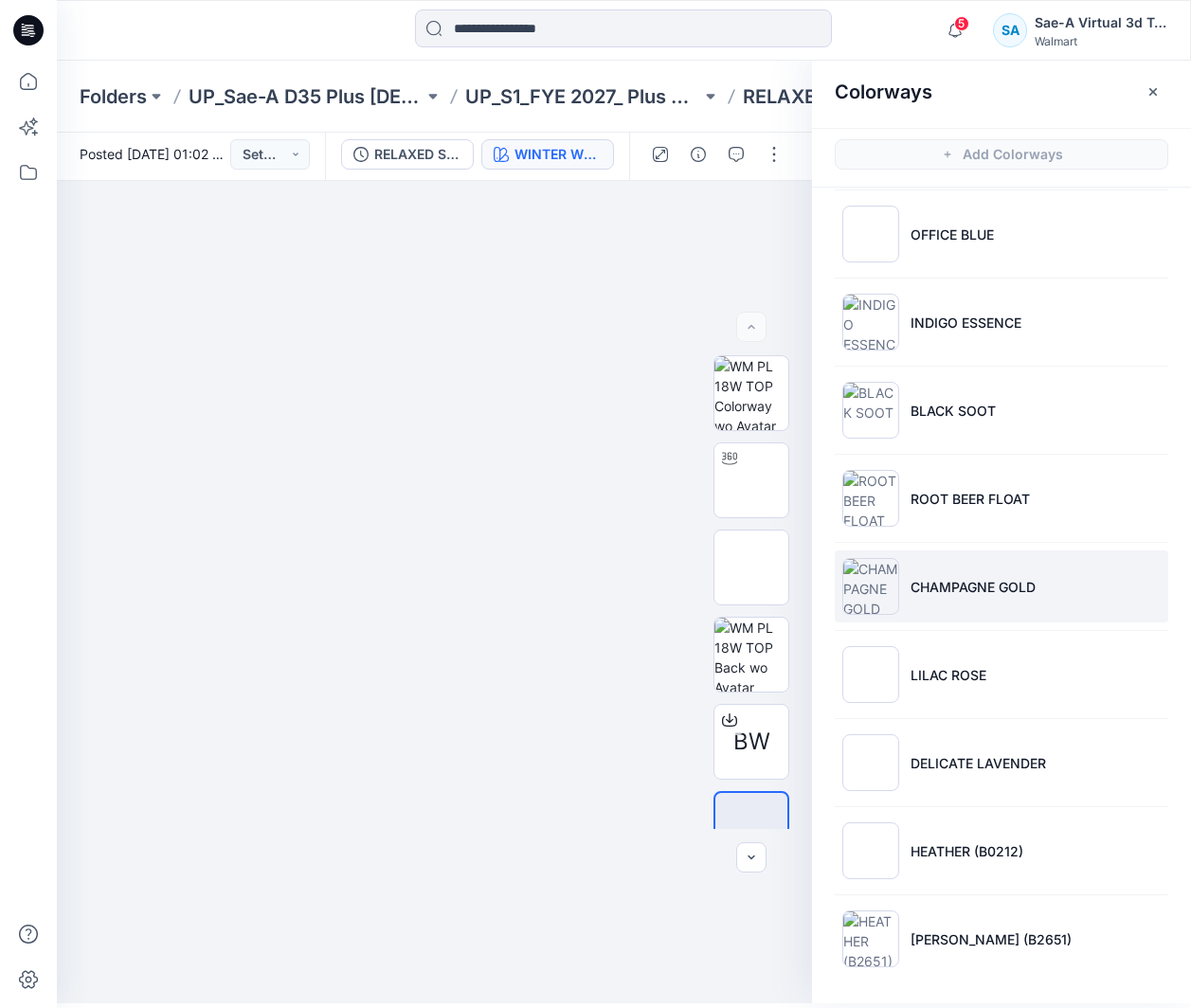
scroll to position [6, 0]
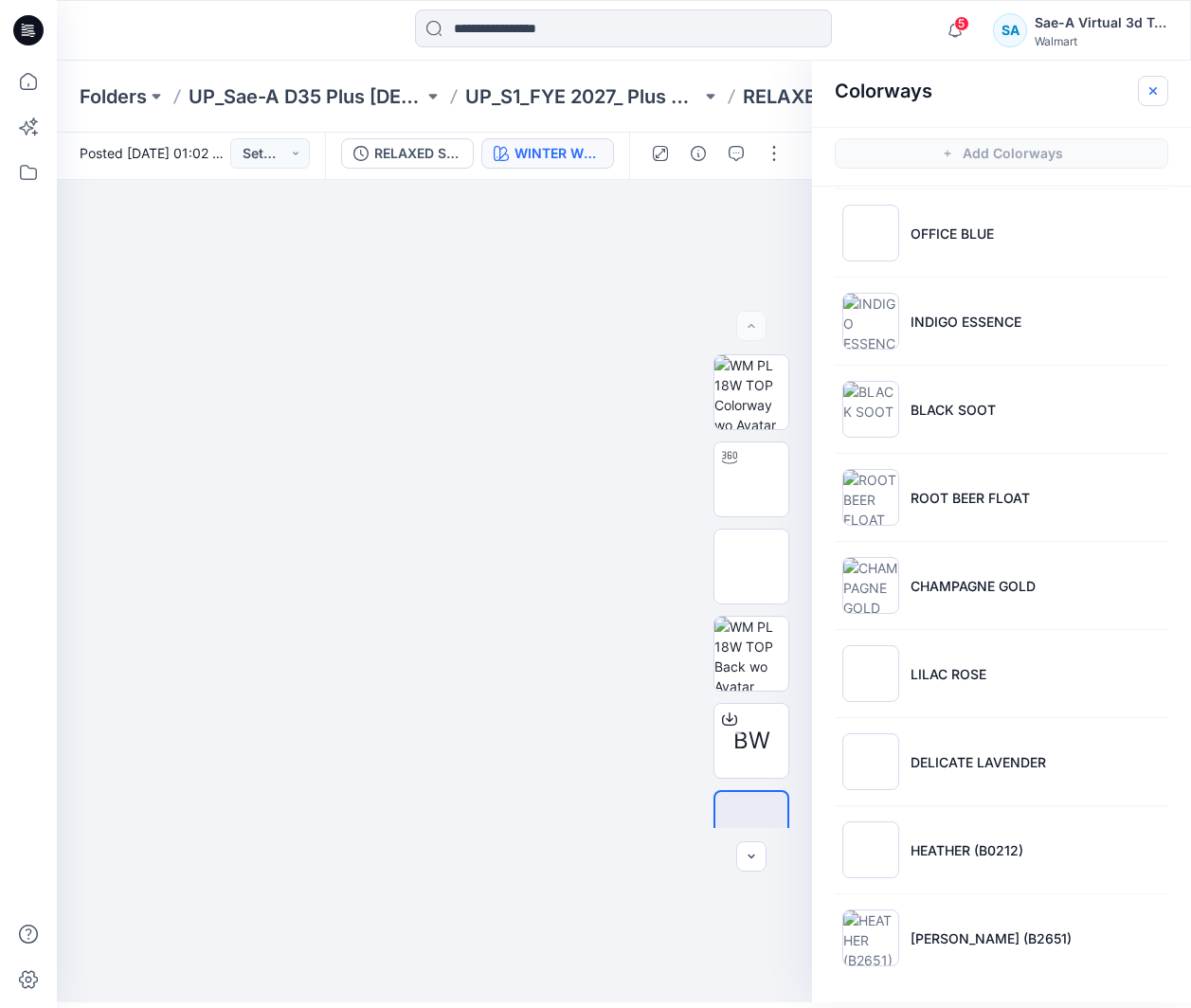
click at [1156, 97] on icon "button" at bounding box center [1153, 91] width 15 height 15
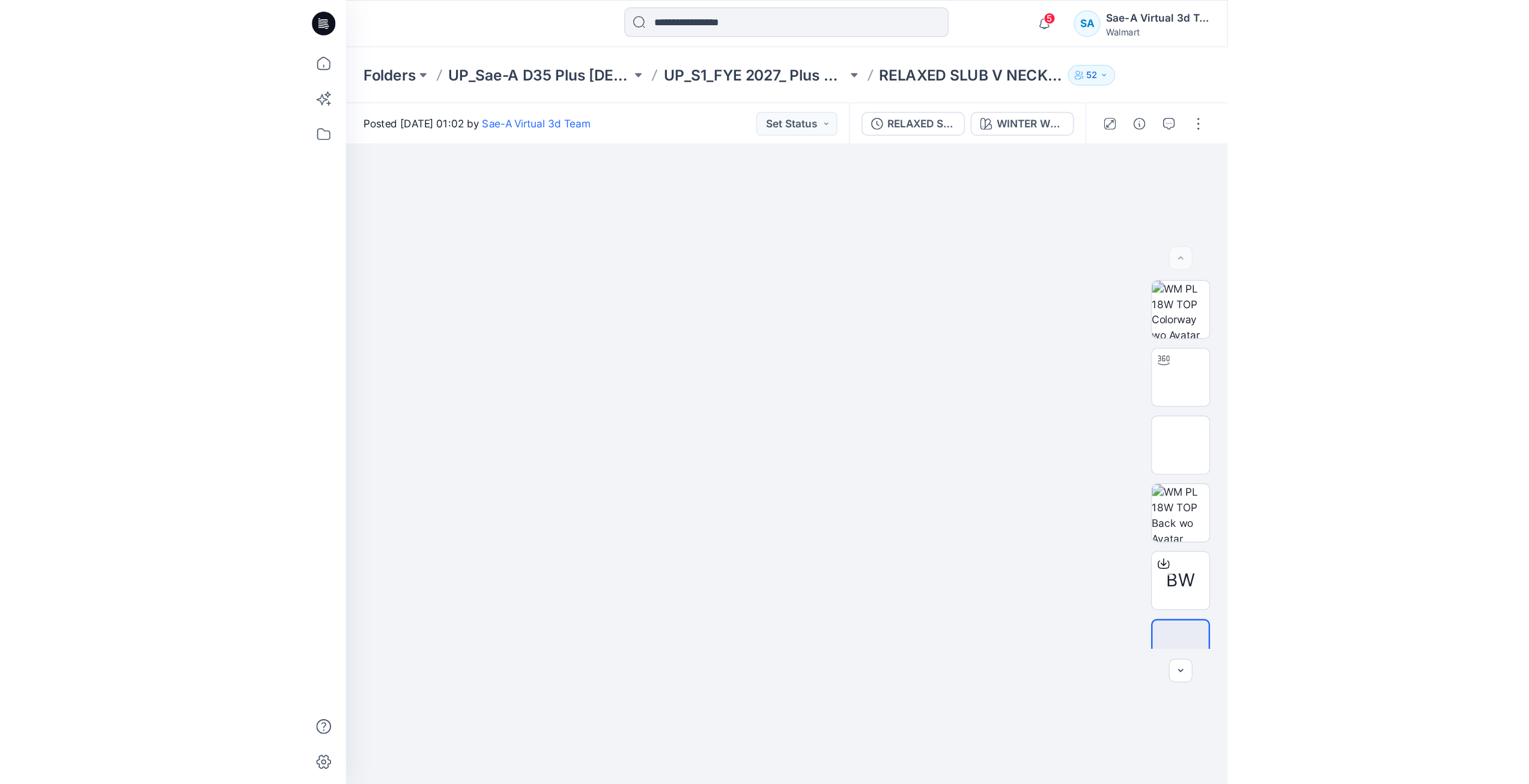
scroll to position [0, 0]
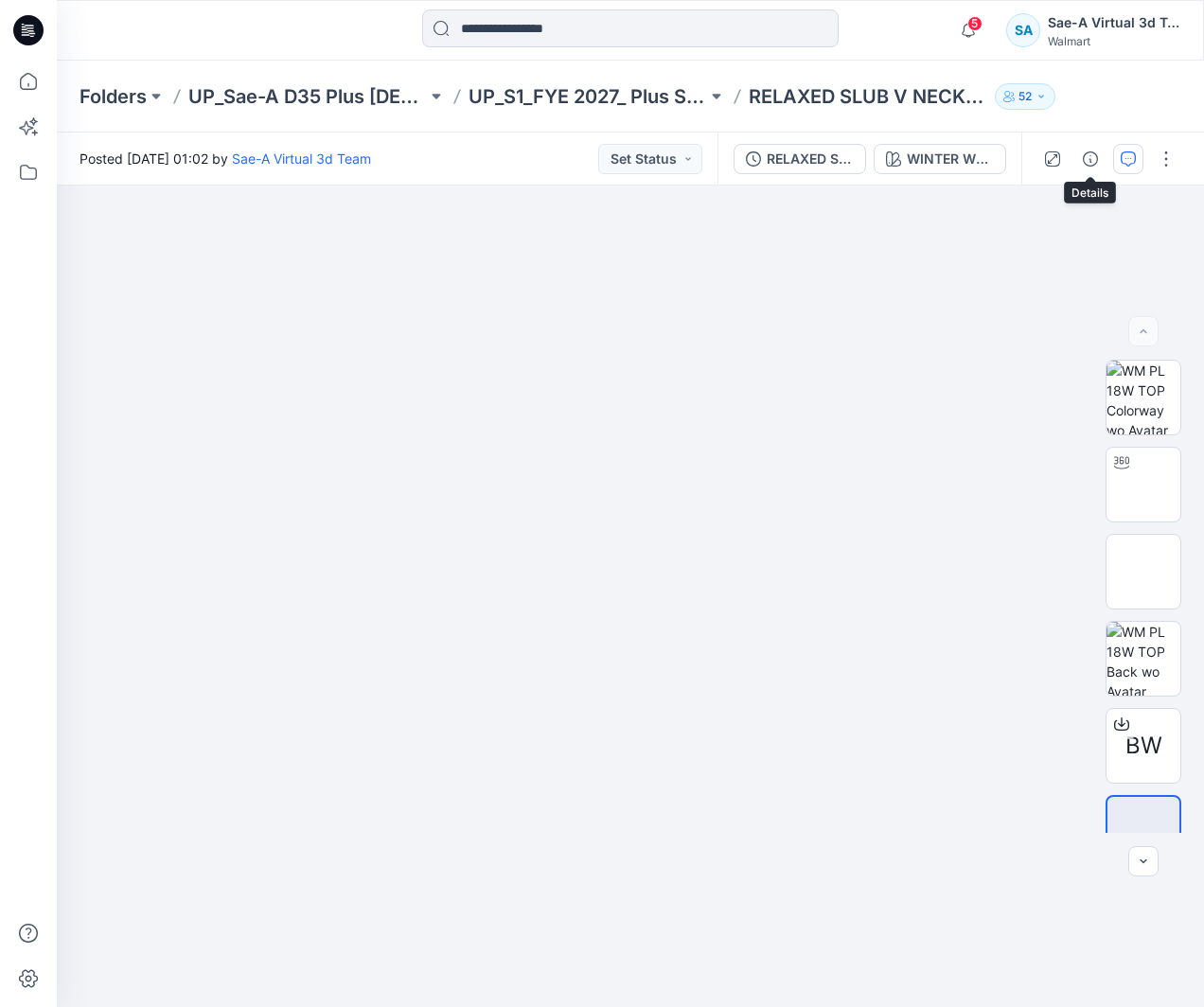
click at [1121, 163] on icon "button" at bounding box center [1128, 159] width 15 height 15
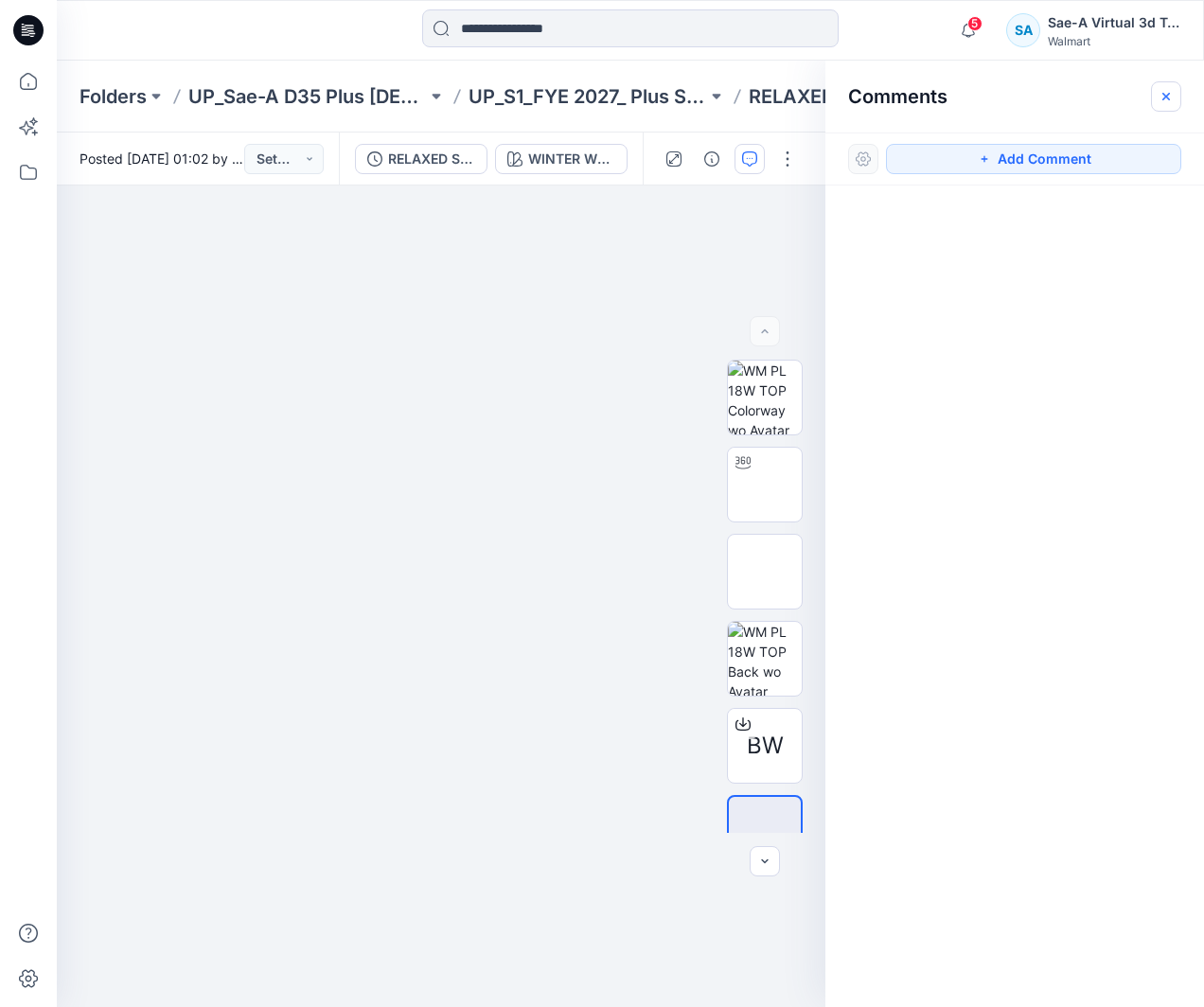
click at [1162, 98] on icon "button" at bounding box center [1166, 97] width 15 height 15
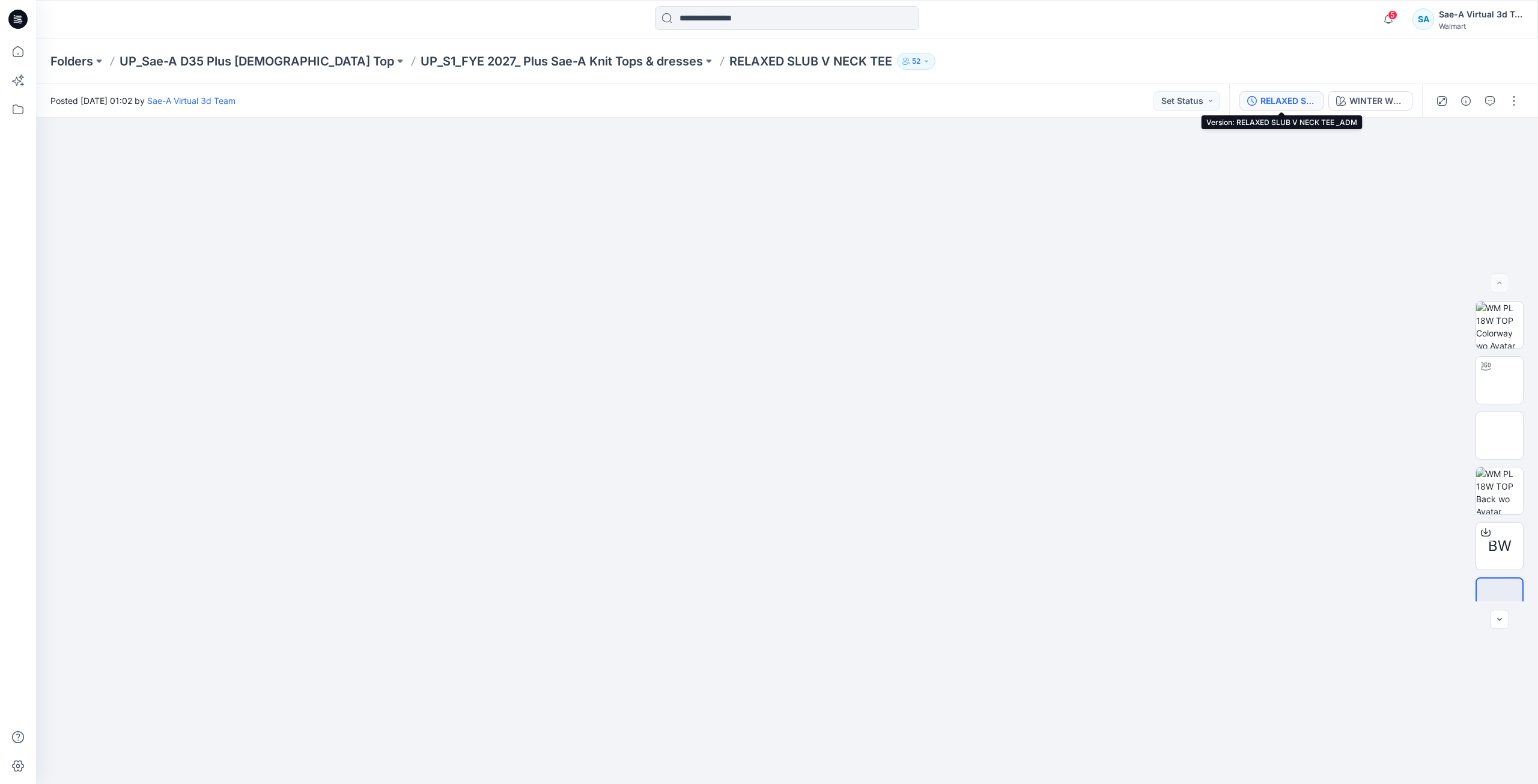
click at [1297, 102] on div "RELAXED SLUB V NECK TEE _ADM" at bounding box center [1288, 101] width 55 height 13
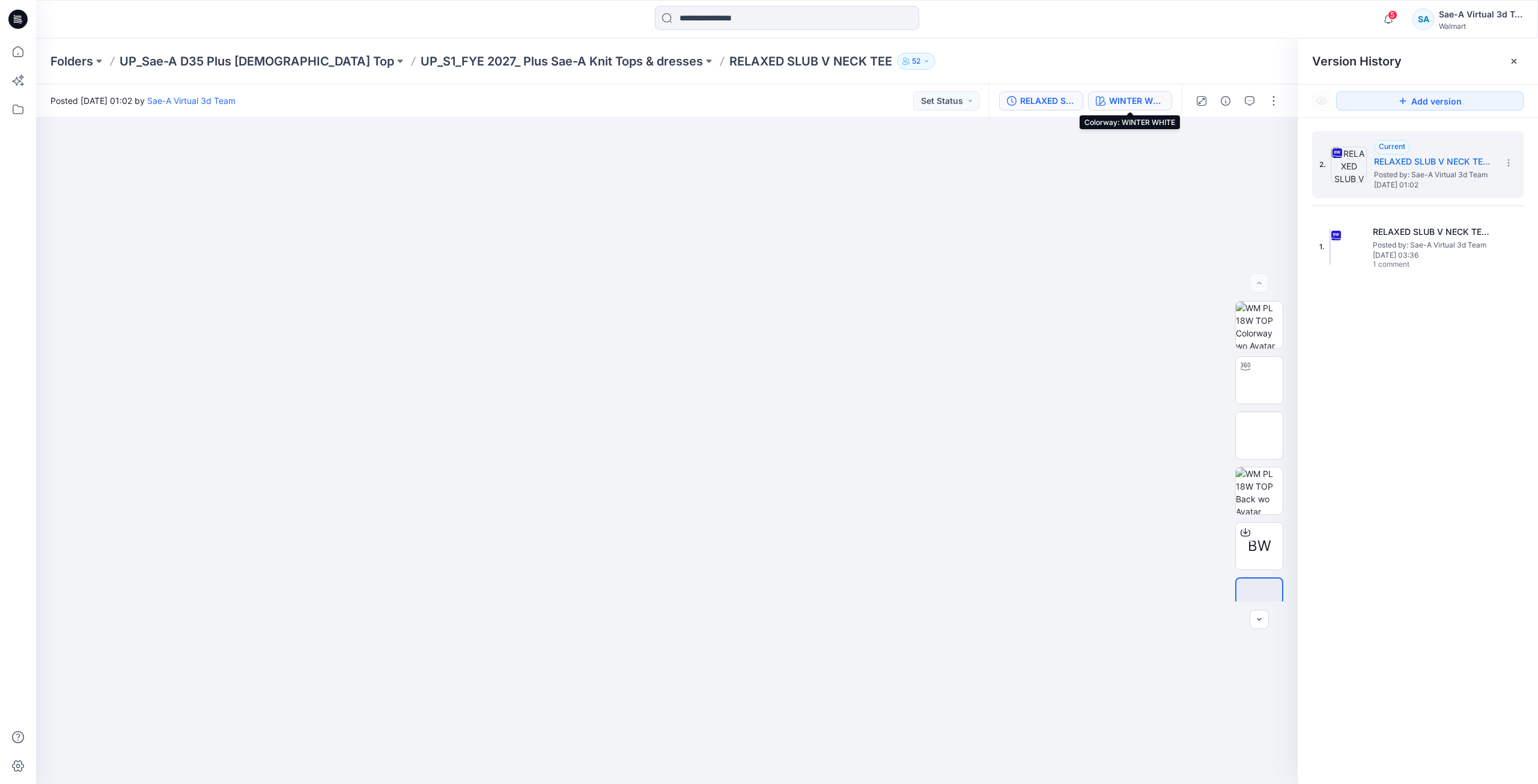
click at [1135, 96] on div "WINTER WHITE" at bounding box center [1137, 101] width 55 height 13
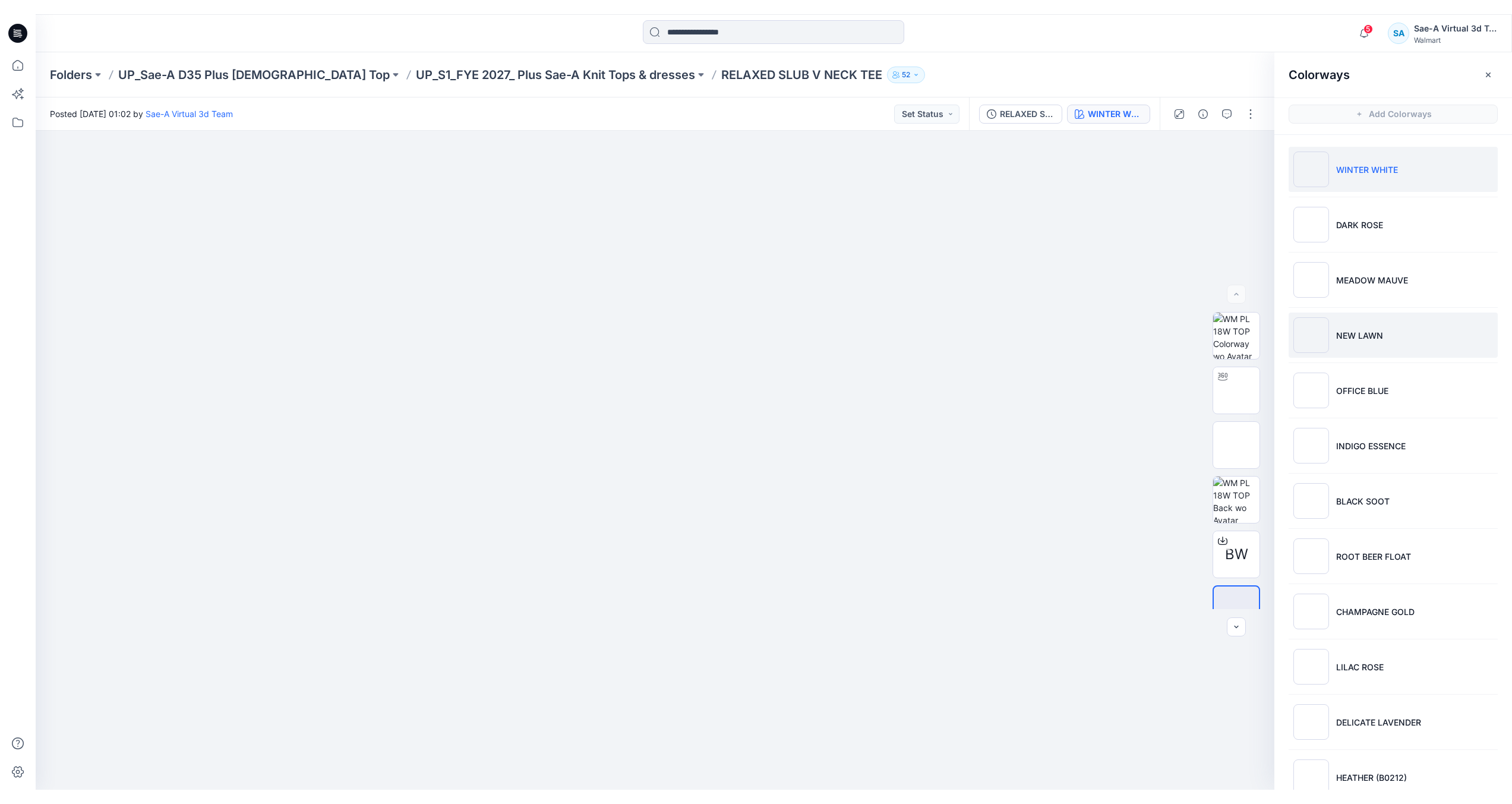
scroll to position [83, 0]
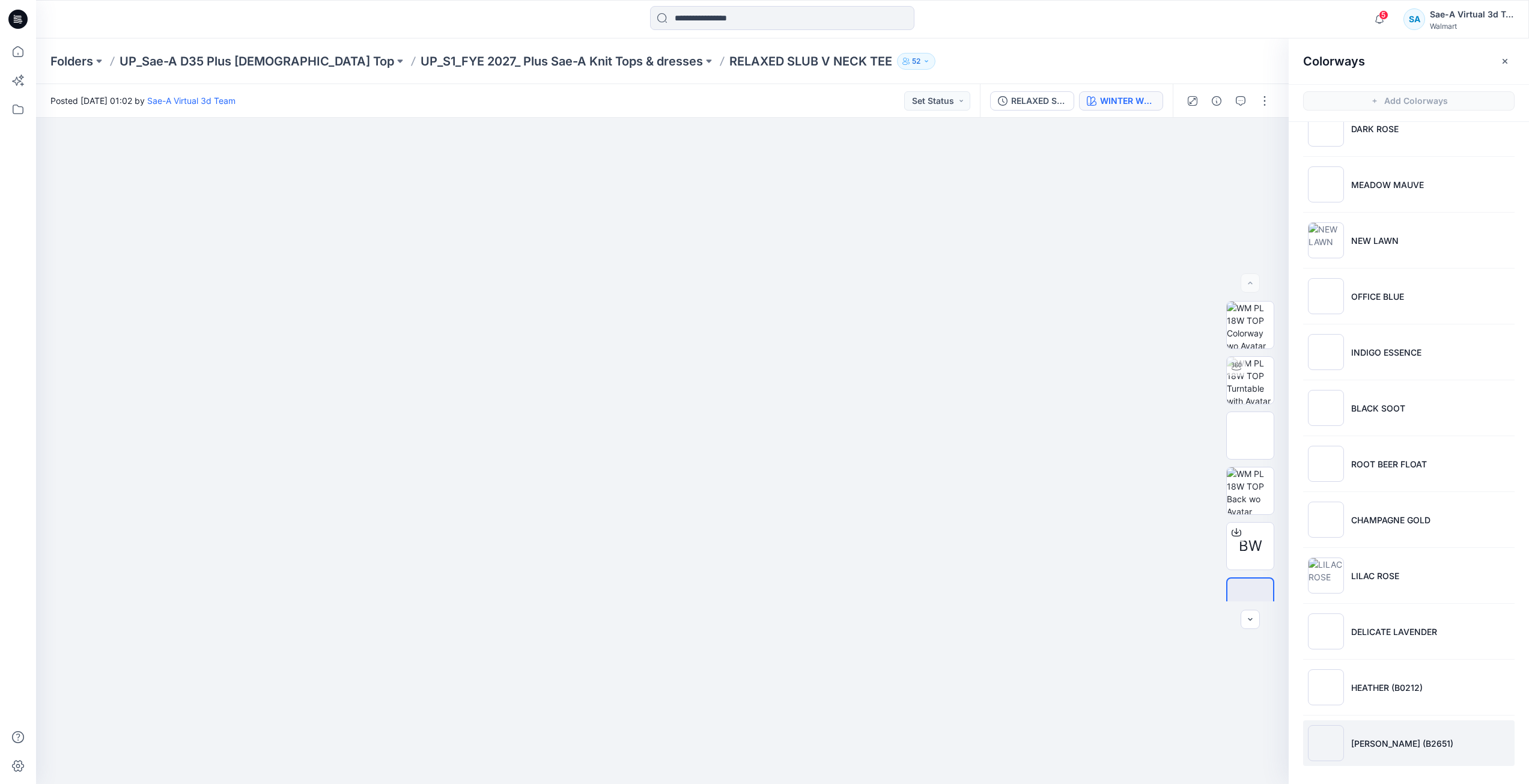
click at [1400, 729] on li "[PERSON_NAME] (B2651)" at bounding box center [1409, 743] width 212 height 46
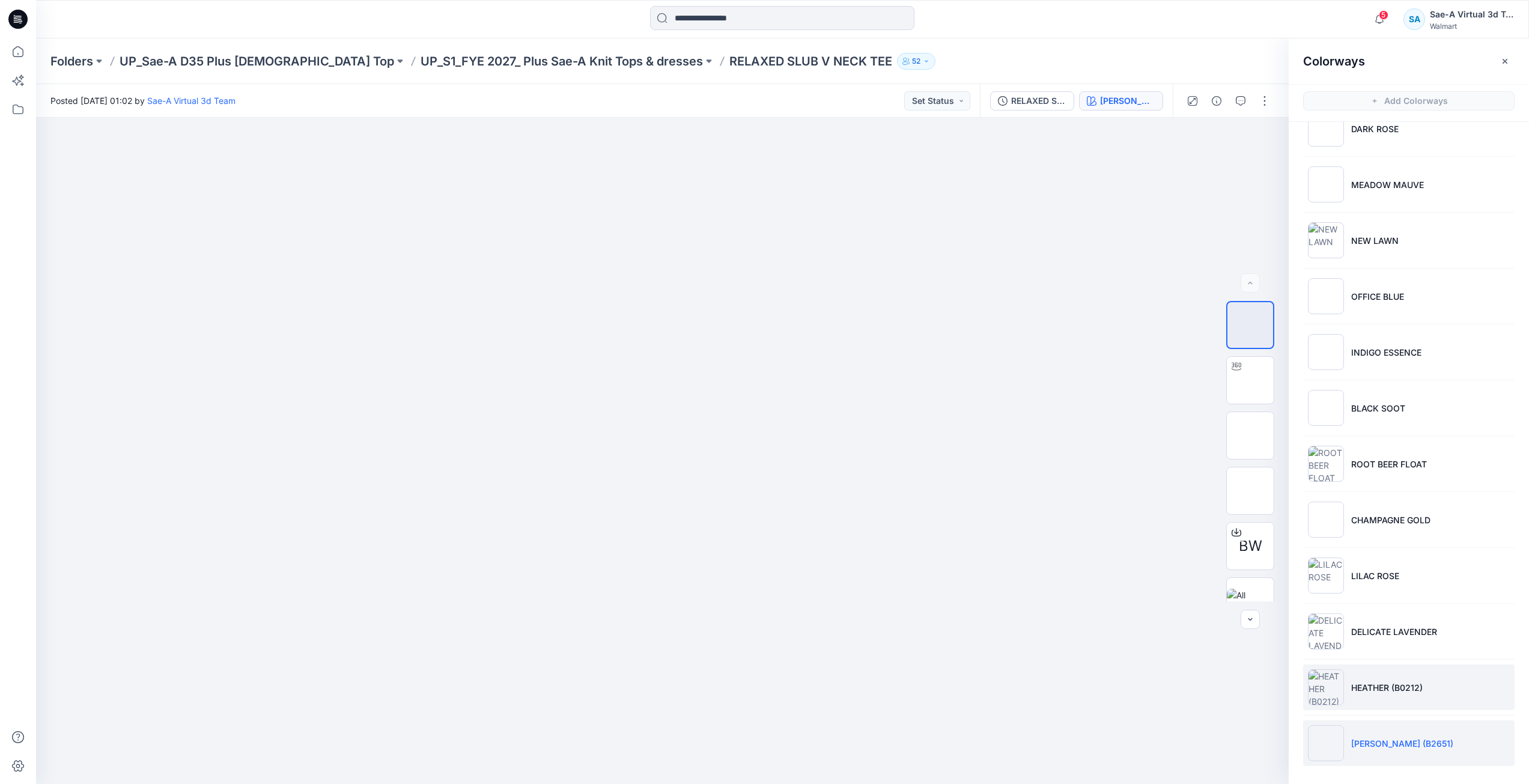
click at [1407, 694] on li "HEATHER (B0212)" at bounding box center [1409, 687] width 212 height 46
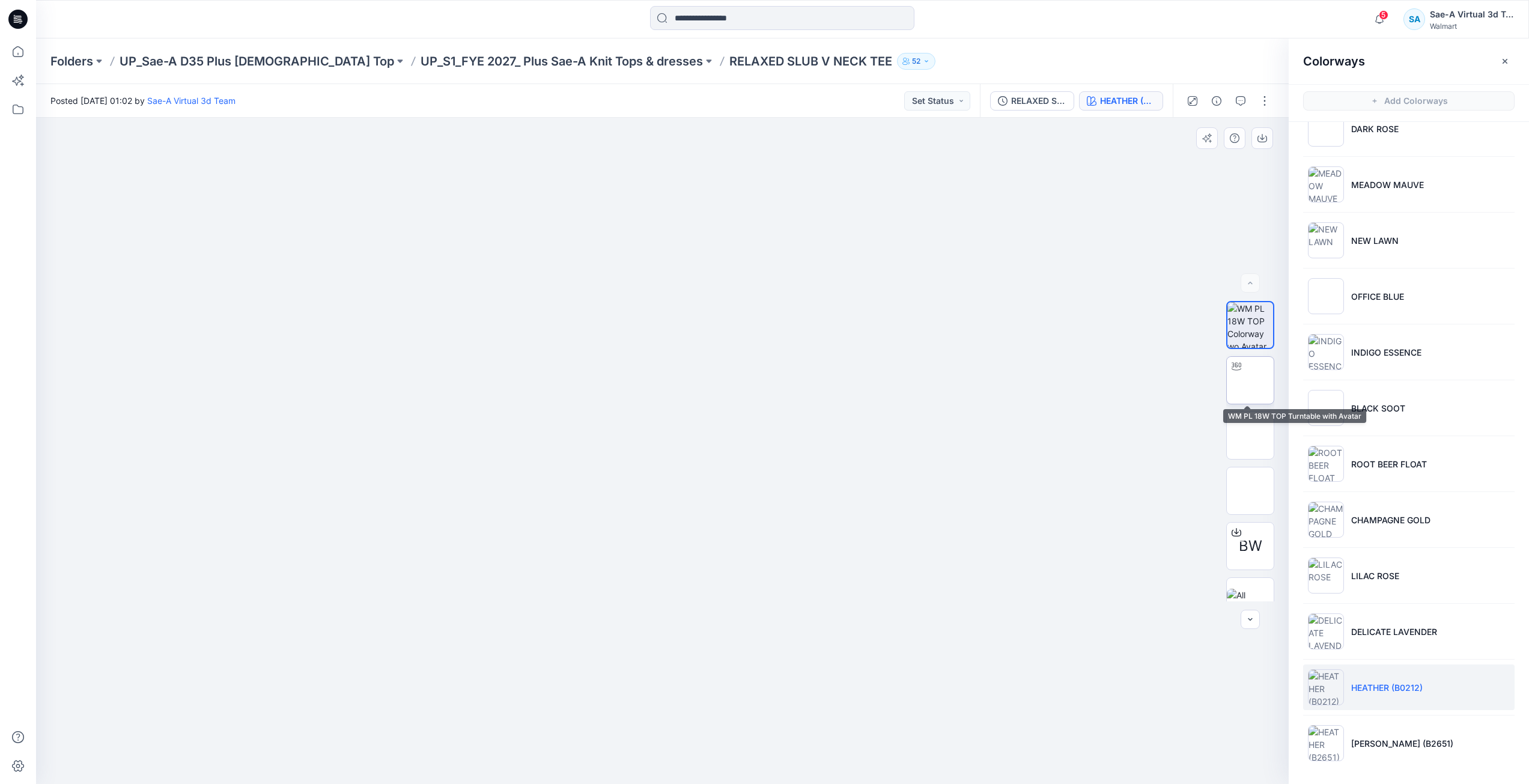
click at [1251, 381] on img at bounding box center [1251, 381] width 0 height 0
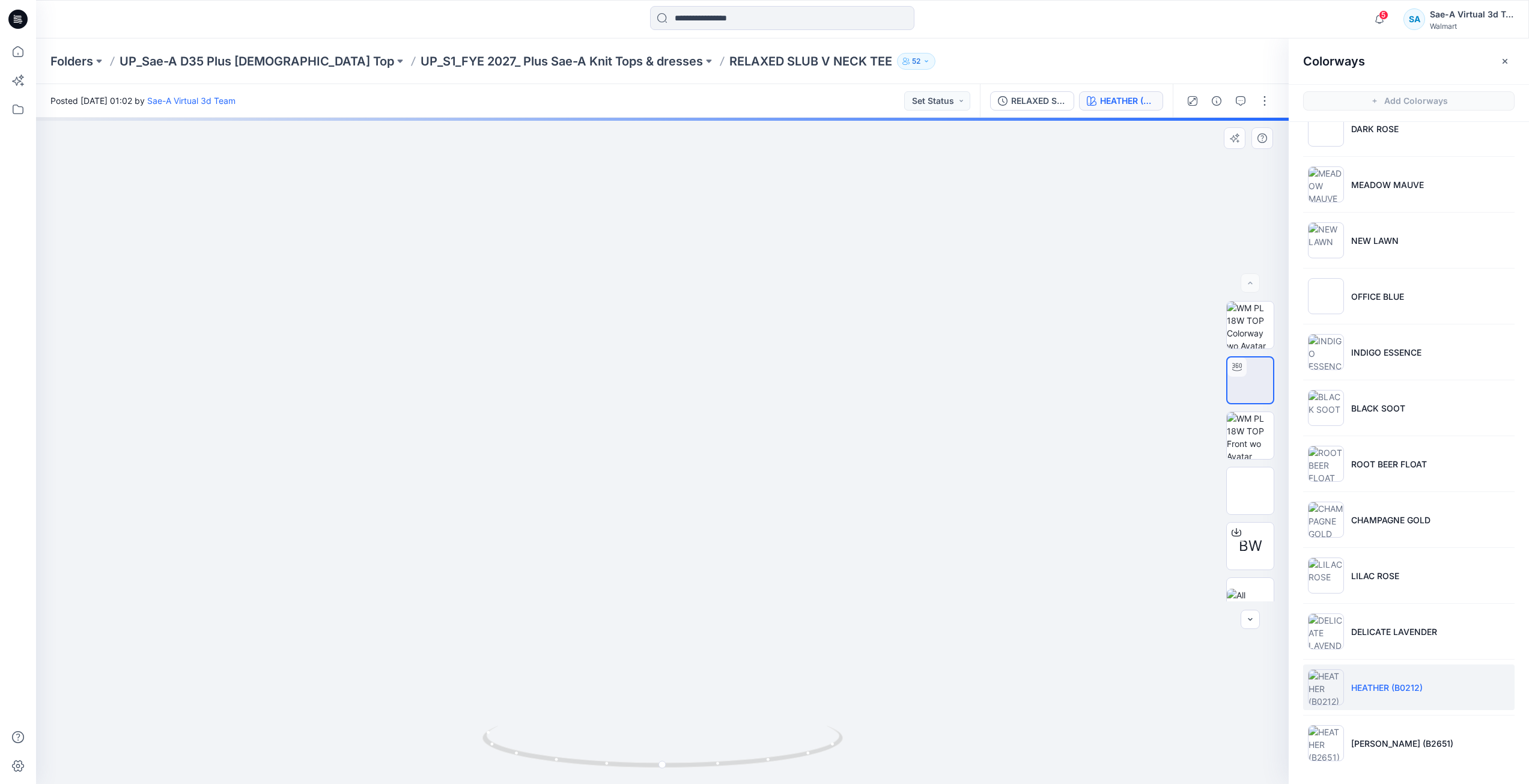
drag, startPoint x: 687, startPoint y: 465, endPoint x: 675, endPoint y: 539, distance: 75.0
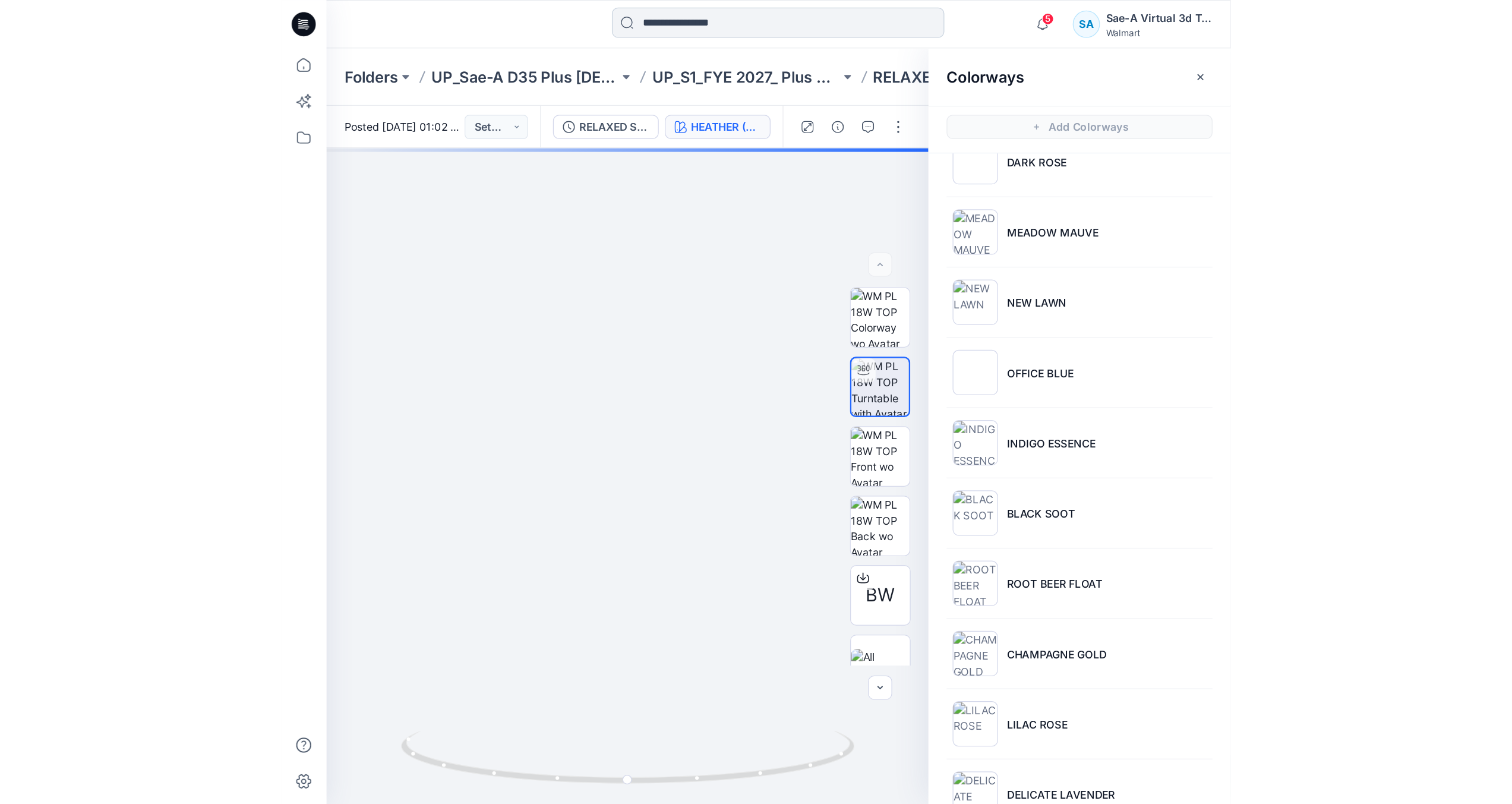
scroll to position [55, 0]
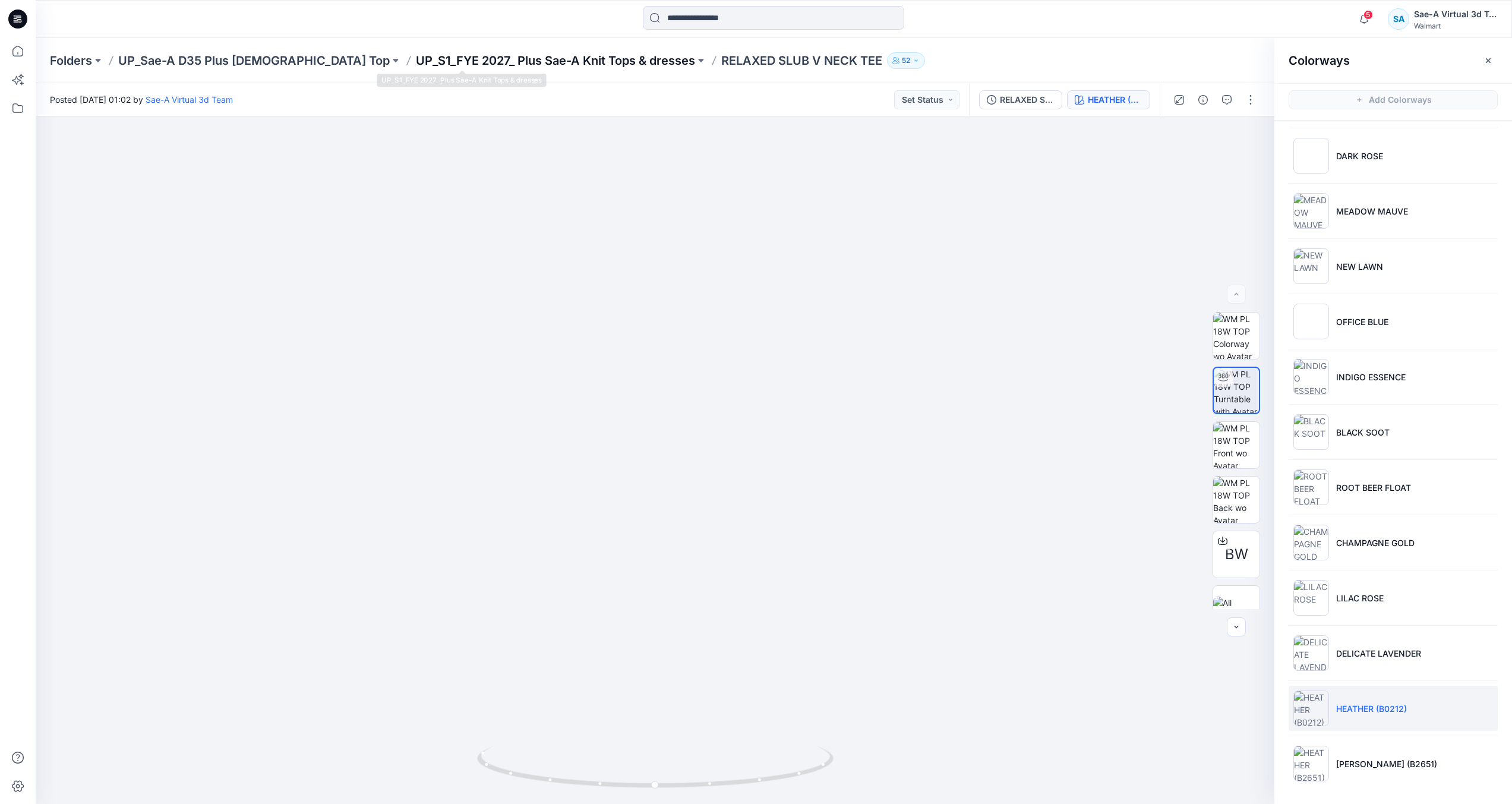
click at [505, 56] on p "UP_S1_FYE 2027_ Plus Sae-A Knit Tops & dresses" at bounding box center [556, 61] width 279 height 17
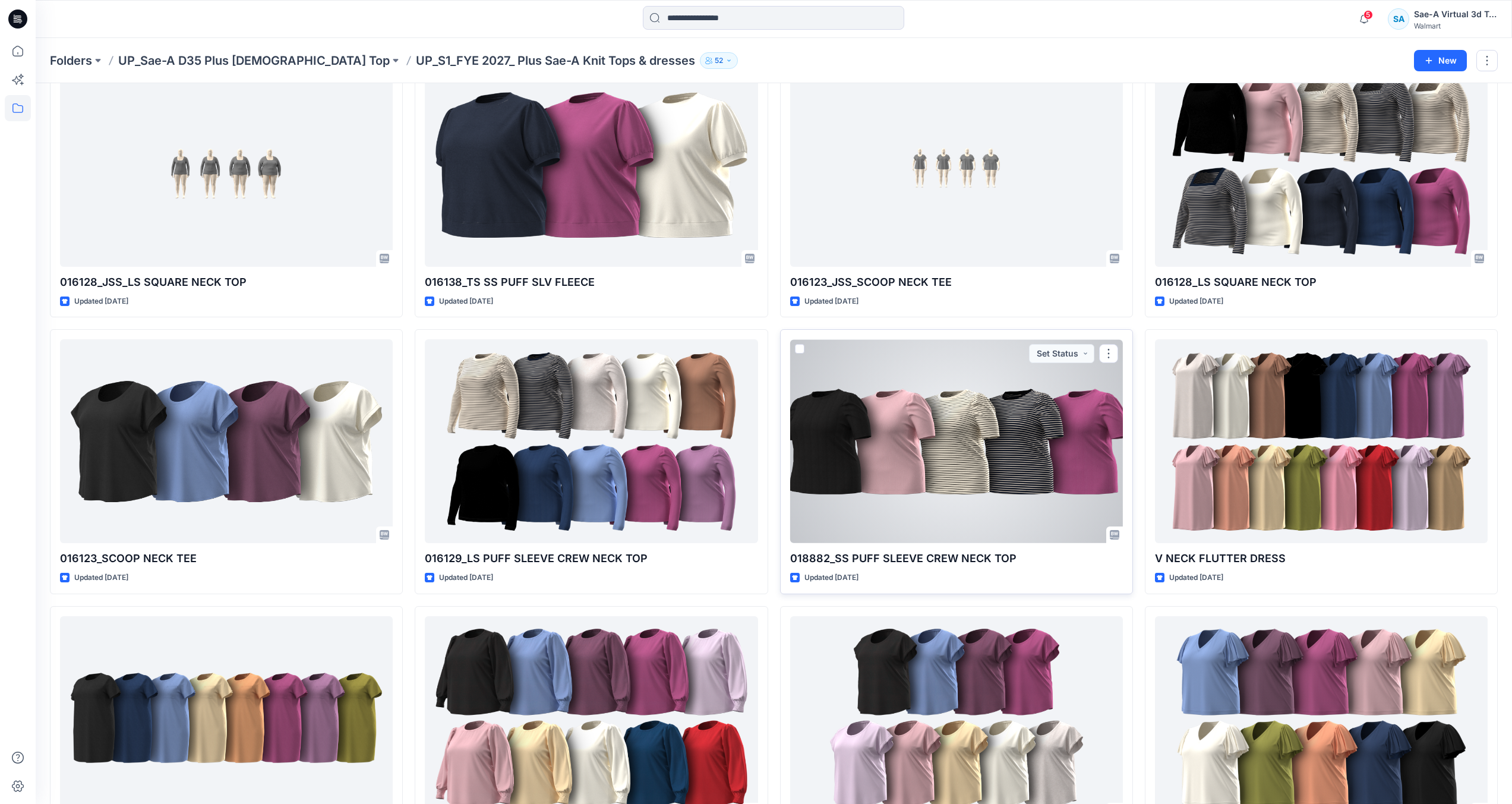
scroll to position [713, 0]
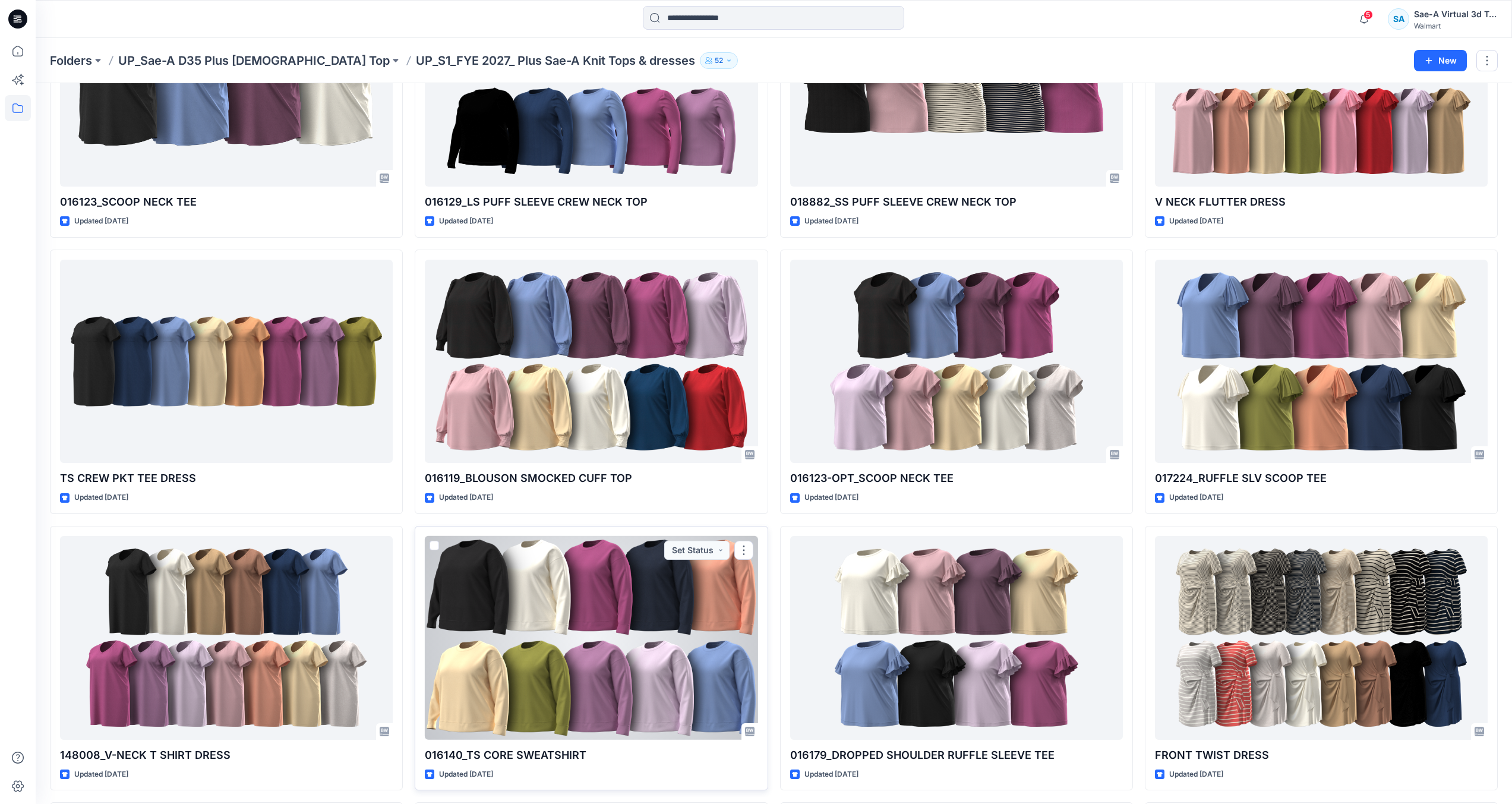
click at [699, 676] on div at bounding box center [591, 637] width 333 height 204
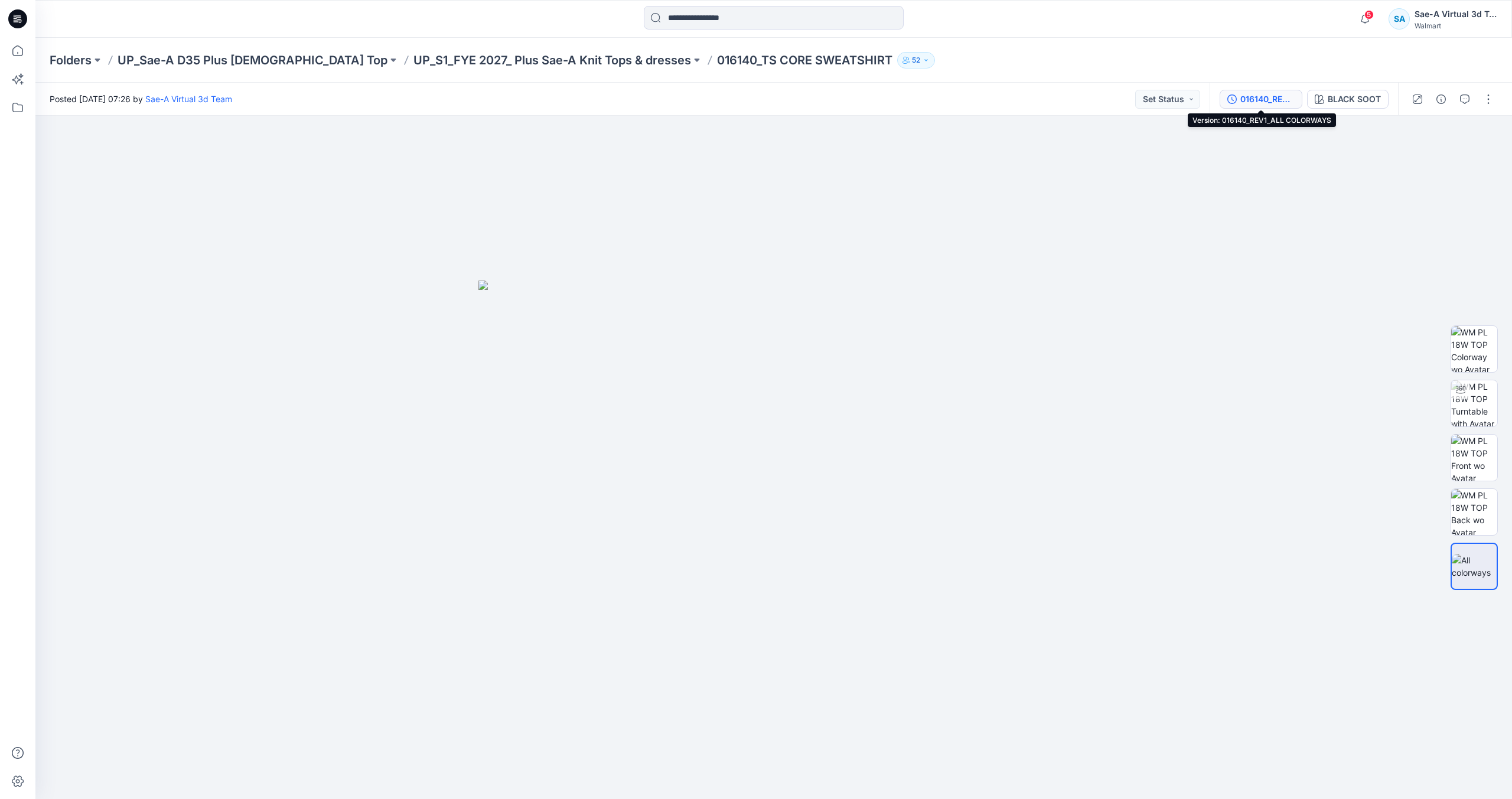
click at [1261, 90] on button "016140_REV1_ALL COLORWAYS" at bounding box center [1261, 99] width 83 height 19
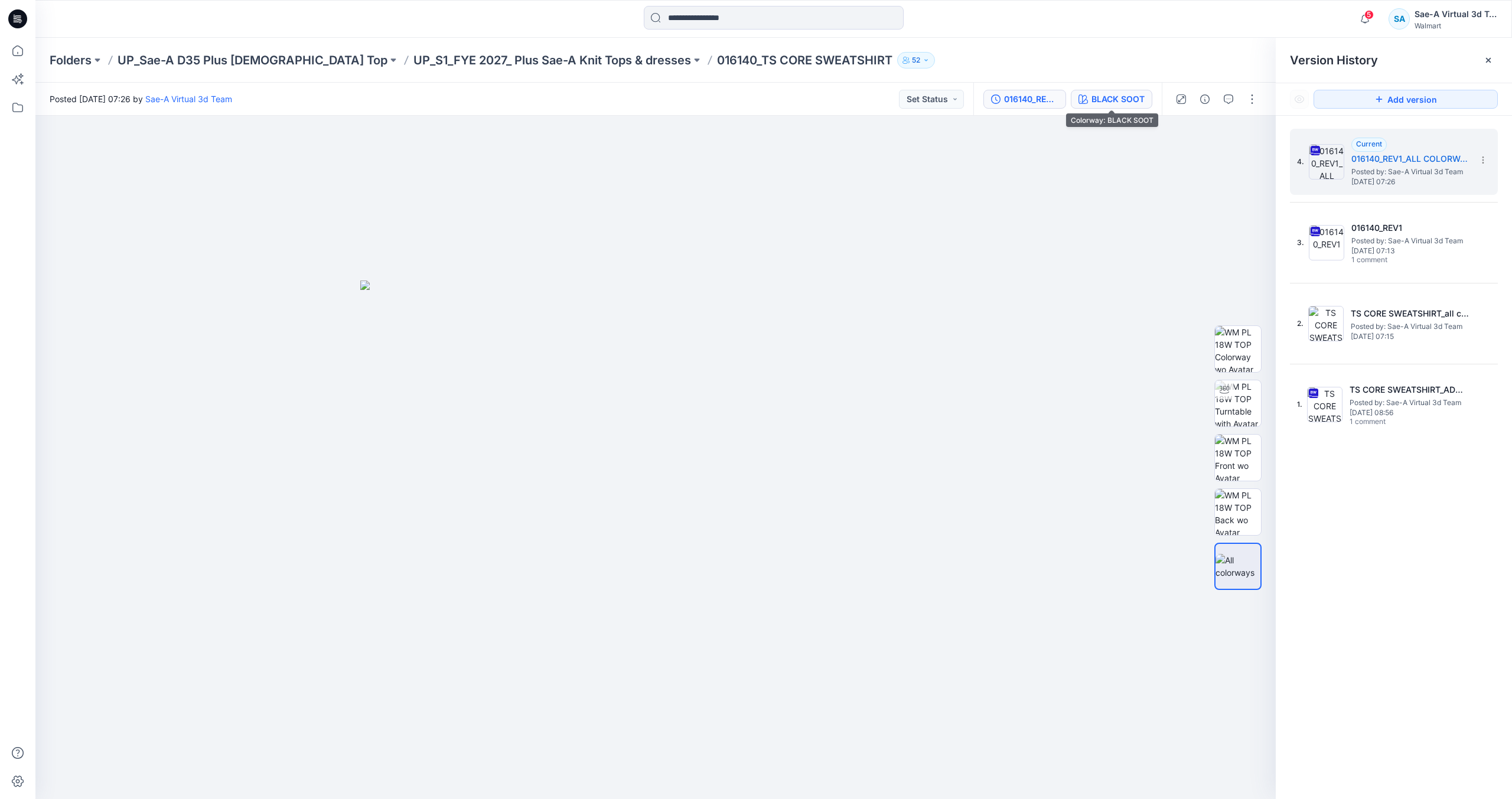
click at [1119, 104] on div "BLACK SOOT" at bounding box center [1118, 99] width 53 height 13
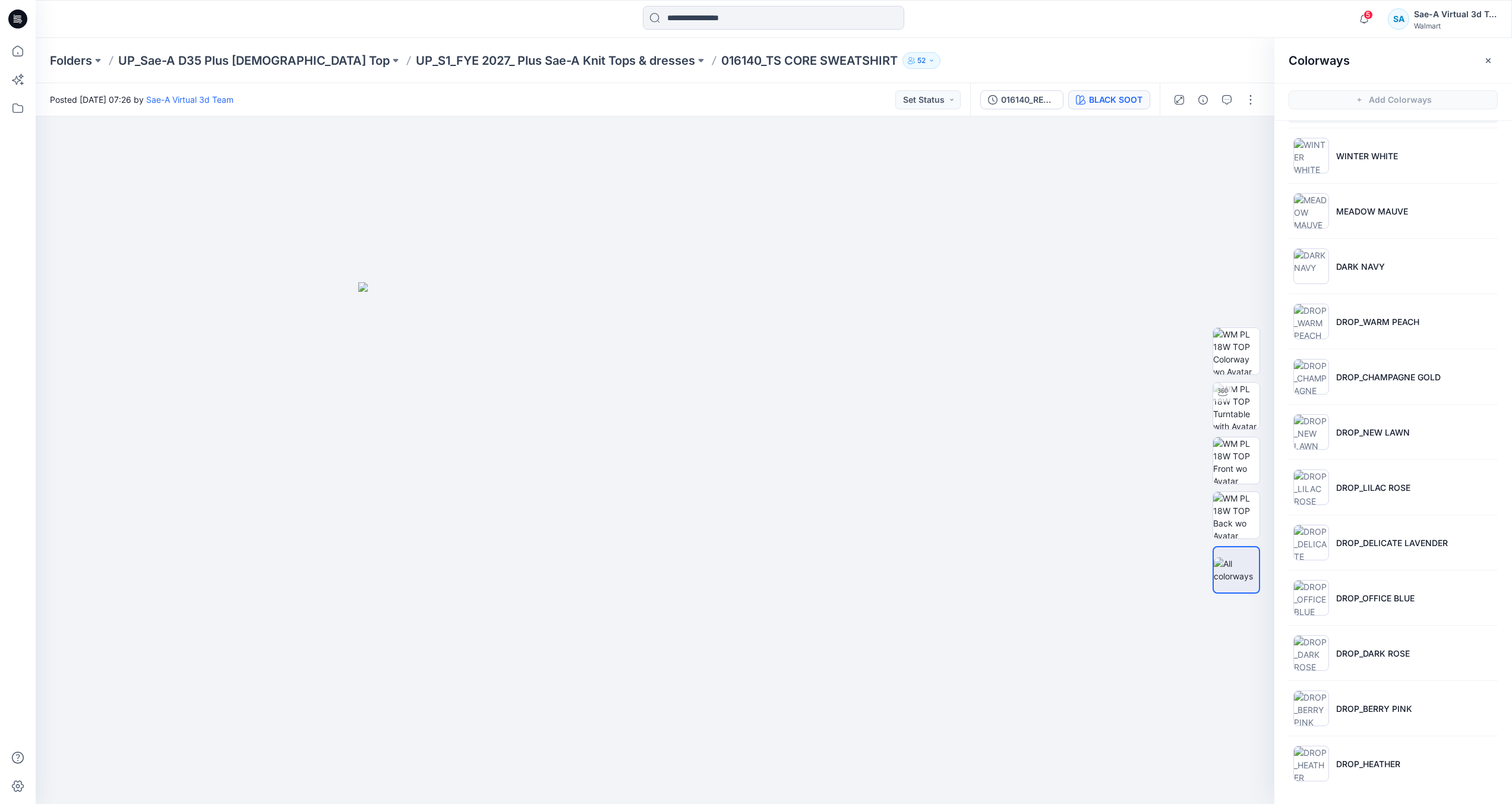
scroll to position [4, 0]
click at [1360, 785] on ul "BLACK SOOT WINTER WHITE MEADOW MAUVE DARK NAVY DROP_WARM PEACH DROP_CHAMPAGNE G…" at bounding box center [1393, 428] width 238 height 732
click at [1362, 780] on li "DROP_HEATHER" at bounding box center [1393, 760] width 209 height 45
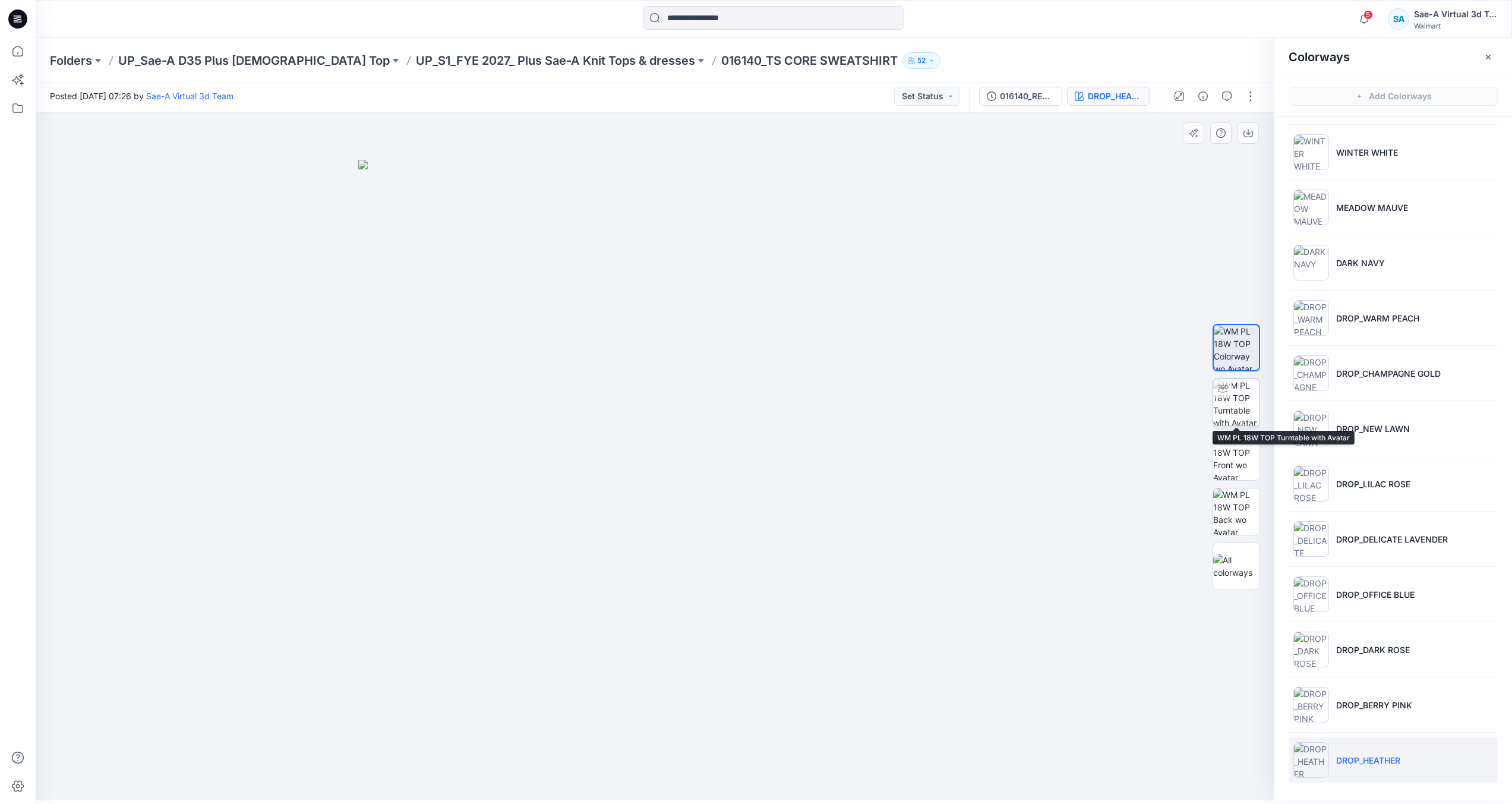
click at [1247, 403] on img at bounding box center [1237, 403] width 46 height 46
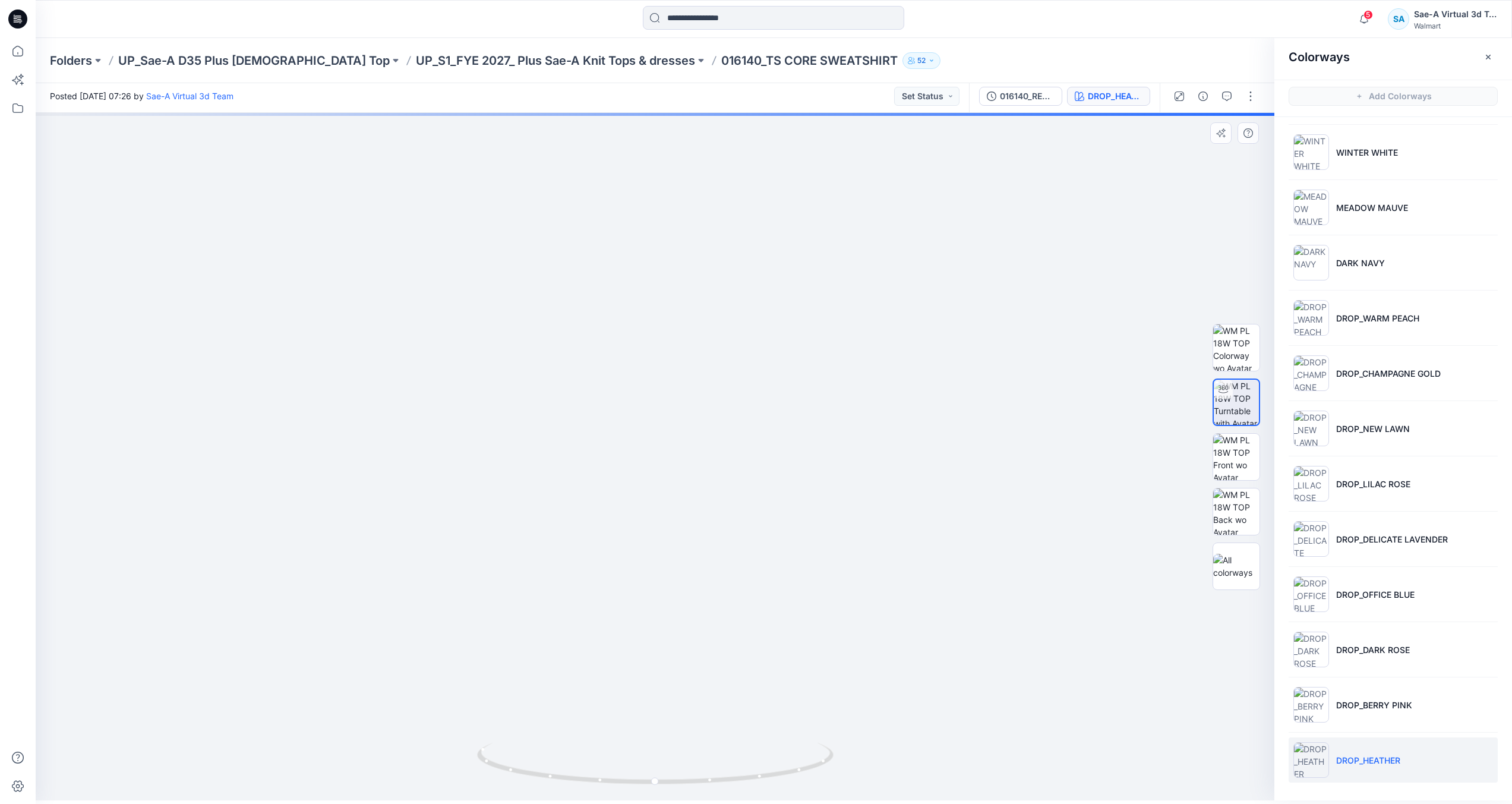
drag, startPoint x: 735, startPoint y: 316, endPoint x: 712, endPoint y: 503, distance: 188.4
click at [712, 503] on img at bounding box center [632, 267] width 1819 height 1067
